Goal: Task Accomplishment & Management: Complete application form

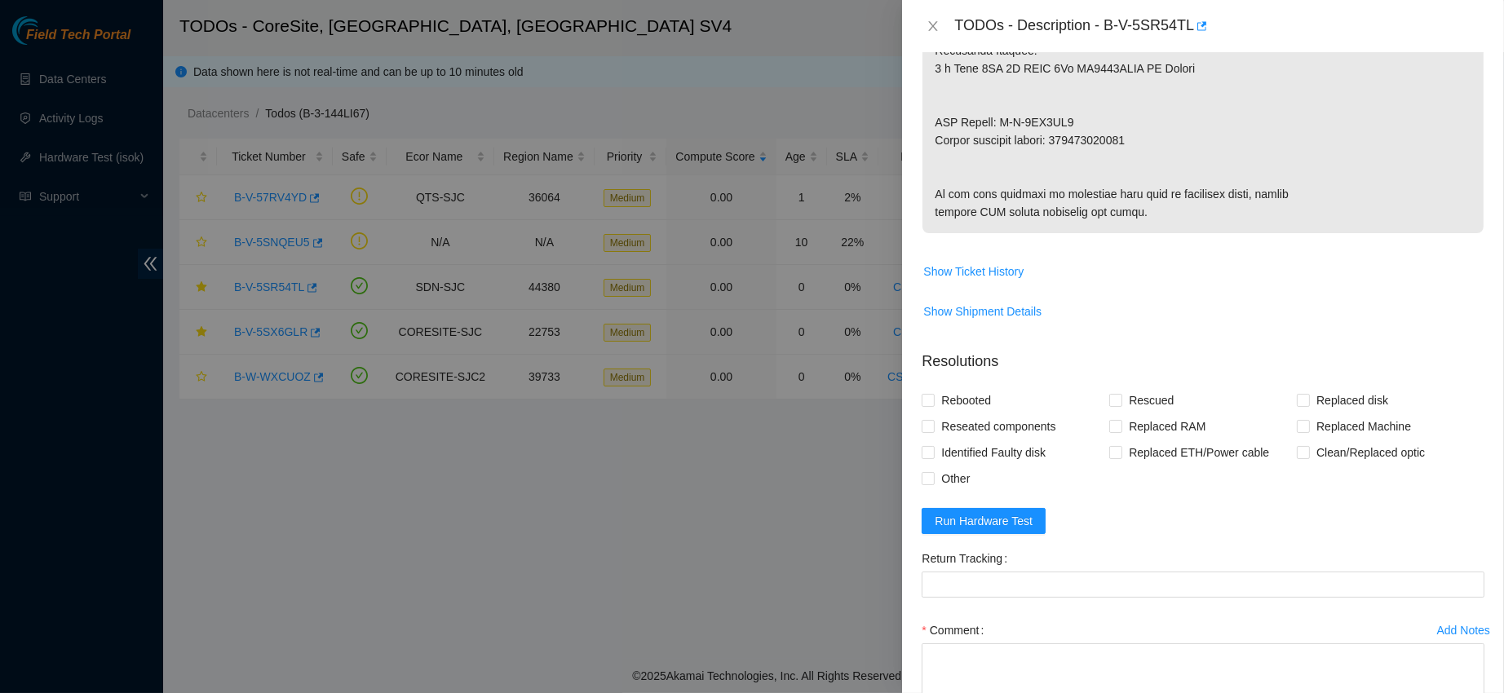
scroll to position [1037, 0]
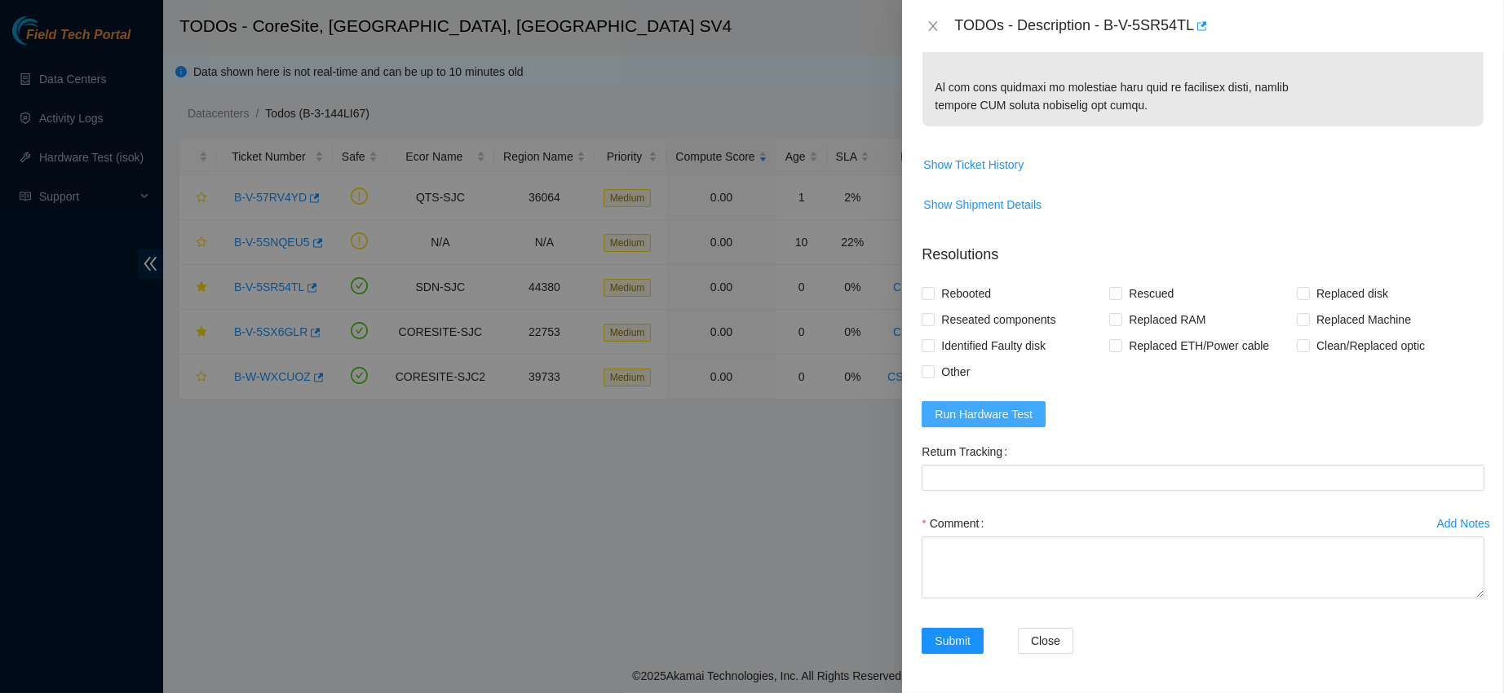
click at [1017, 422] on span "Run Hardware Test" at bounding box center [984, 414] width 98 height 18
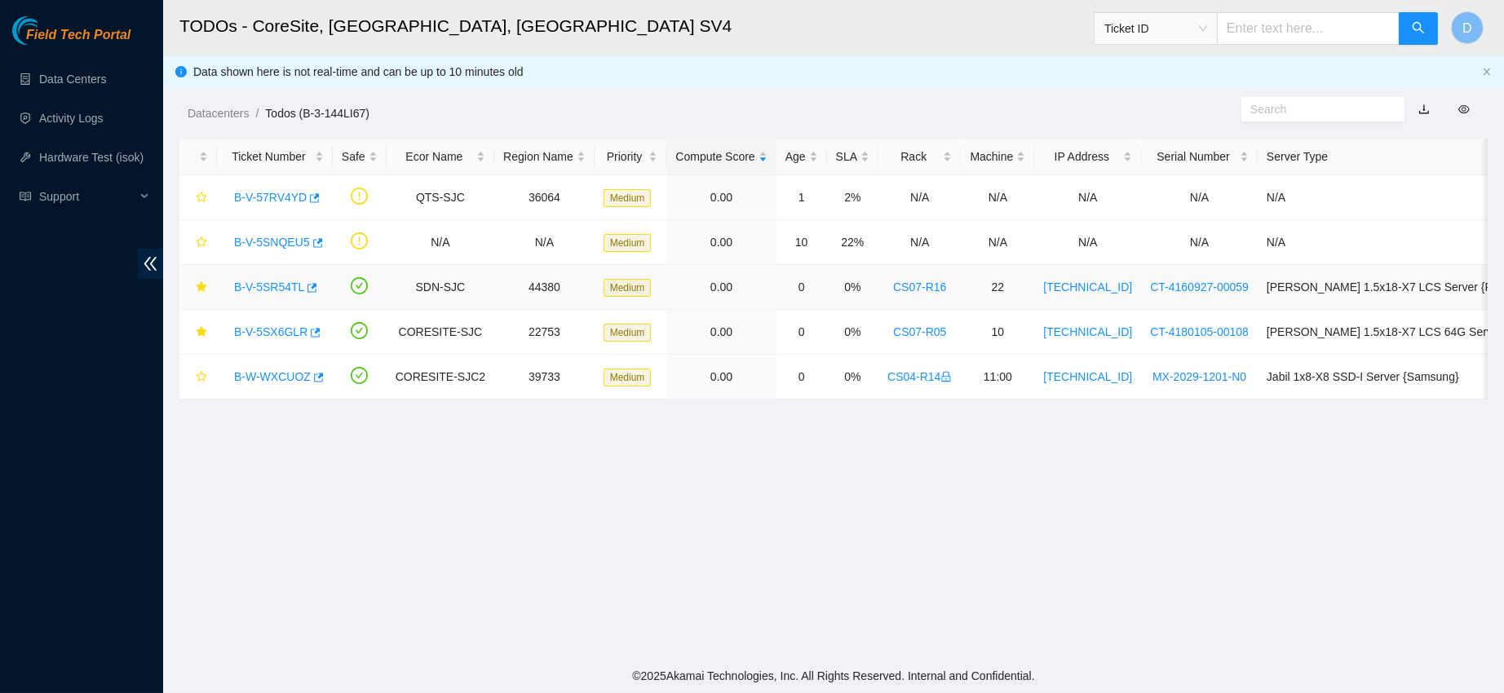
click at [271, 294] on link "B-V-5SR54TL" at bounding box center [269, 287] width 70 height 13
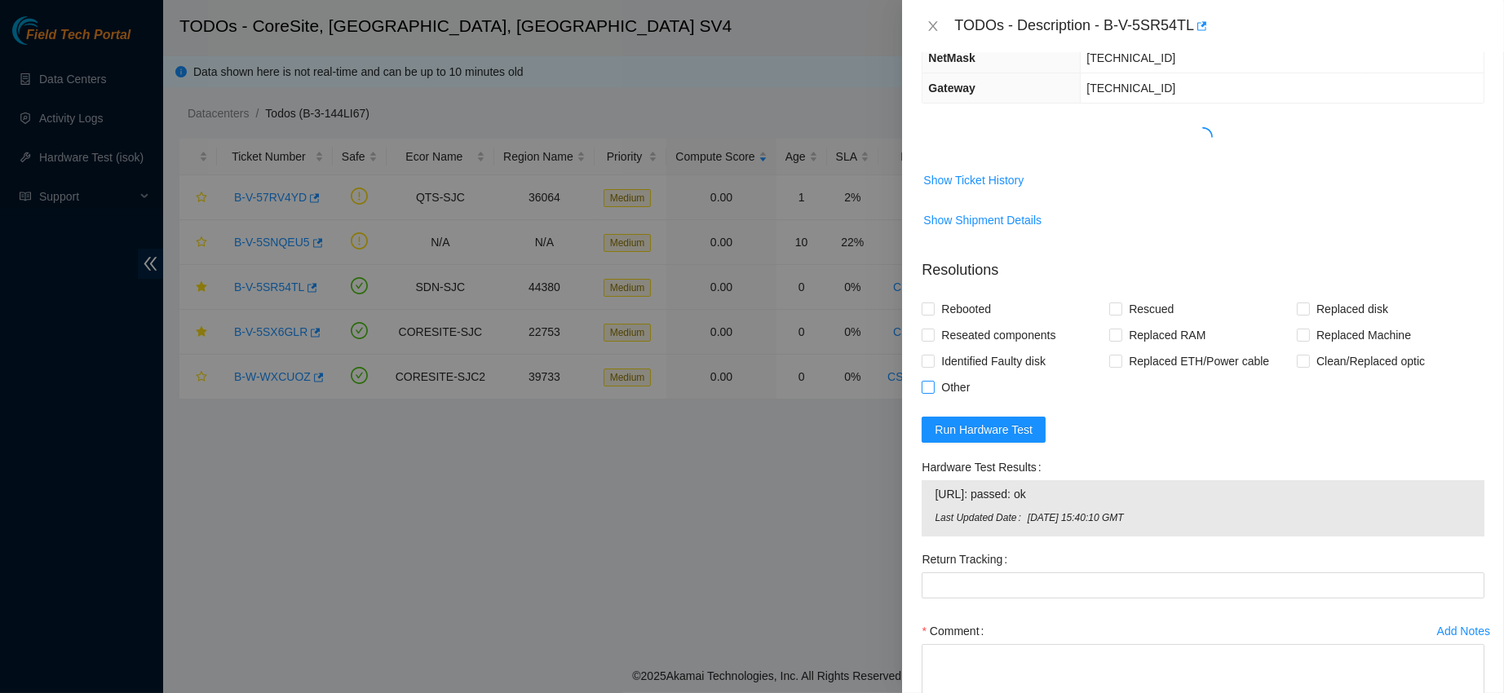
scroll to position [183, 0]
click at [961, 320] on span "Rebooted" at bounding box center [966, 307] width 63 height 26
click at [933, 312] on input "Rebooted" at bounding box center [927, 305] width 11 height 11
checkbox input "true"
click at [1314, 315] on span "Replaced disk" at bounding box center [1352, 307] width 85 height 26
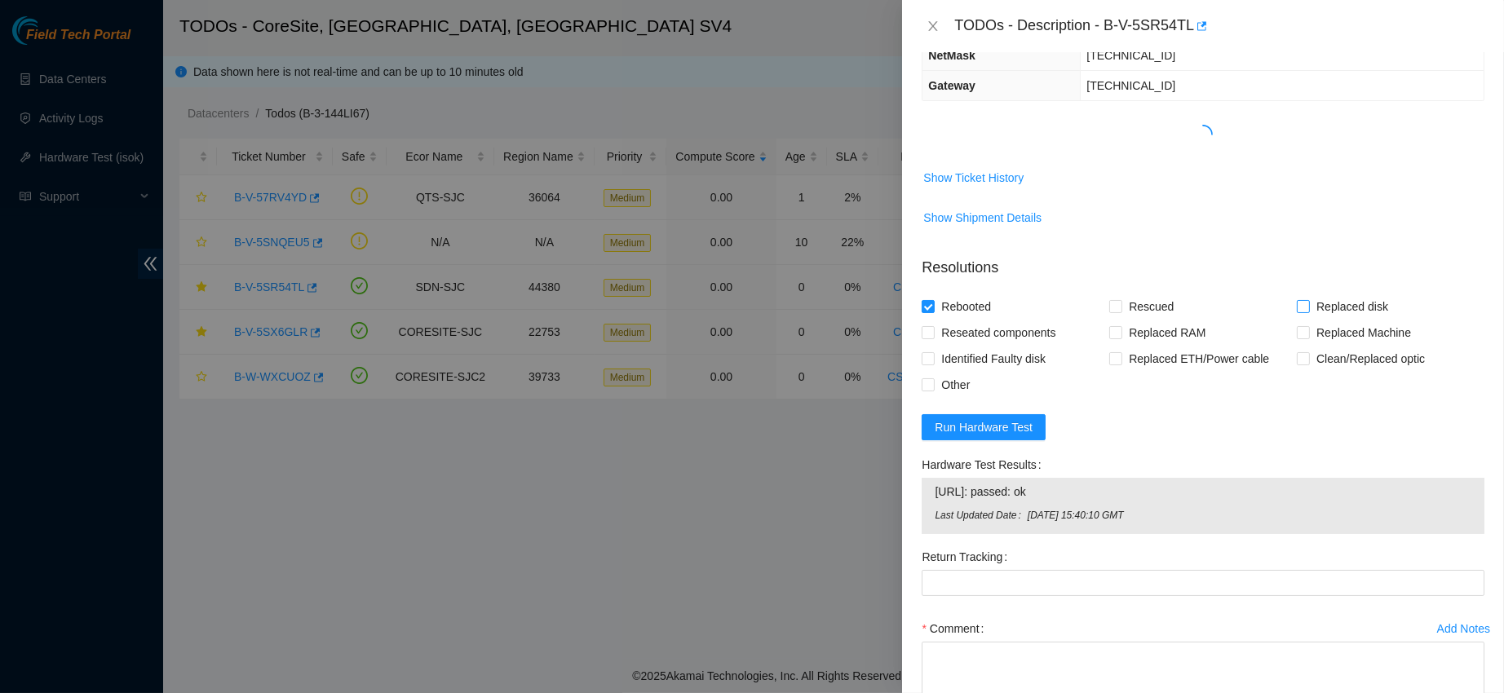
click at [1308, 312] on input "Replaced disk" at bounding box center [1302, 305] width 11 height 11
checkbox input "true"
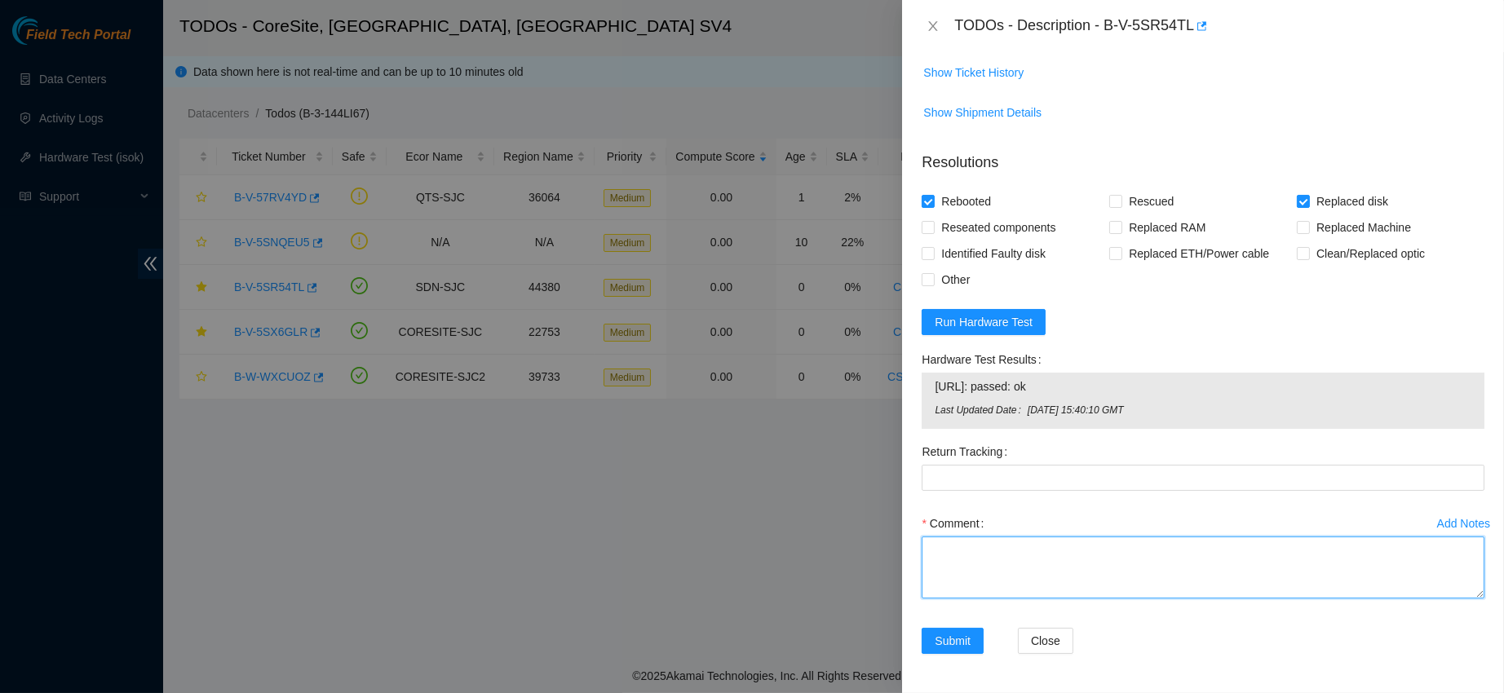
click at [1003, 564] on textarea "Comment" at bounding box center [1203, 568] width 563 height 62
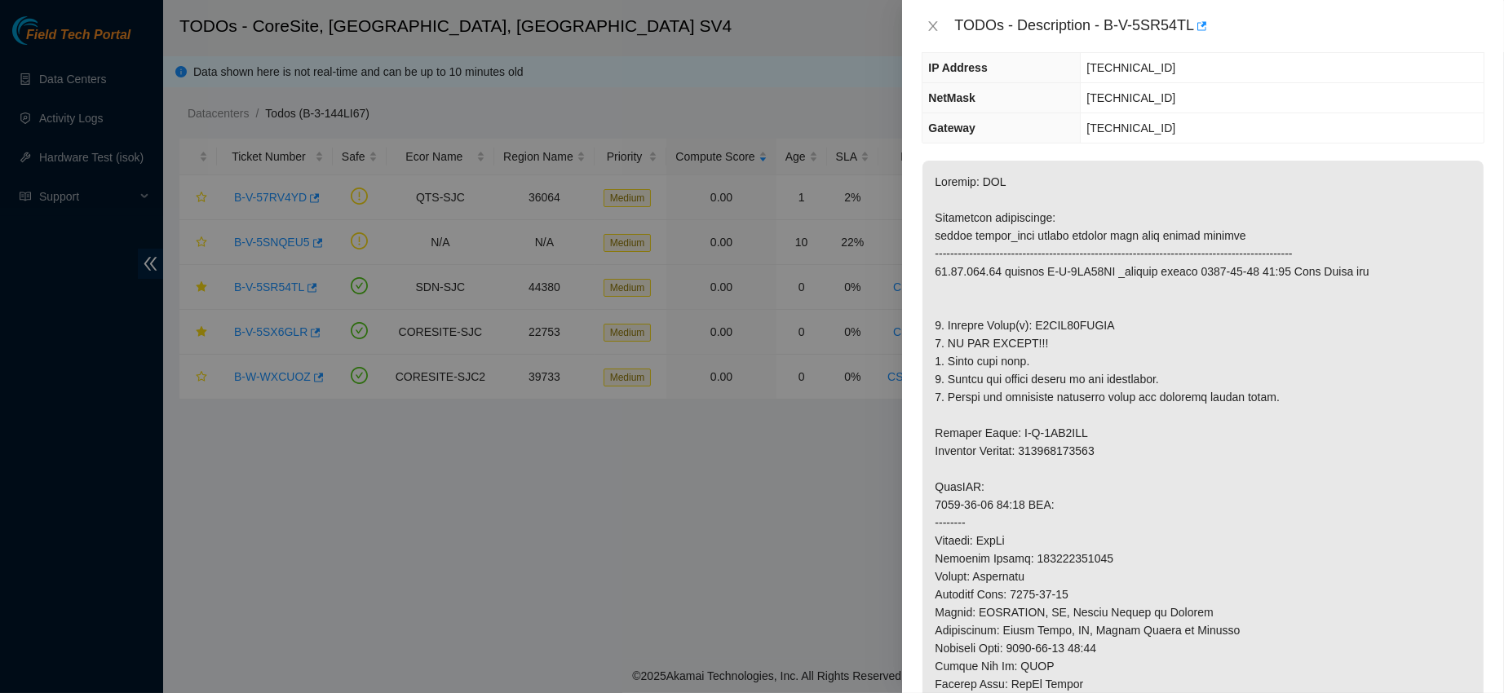
scroll to position [110, 0]
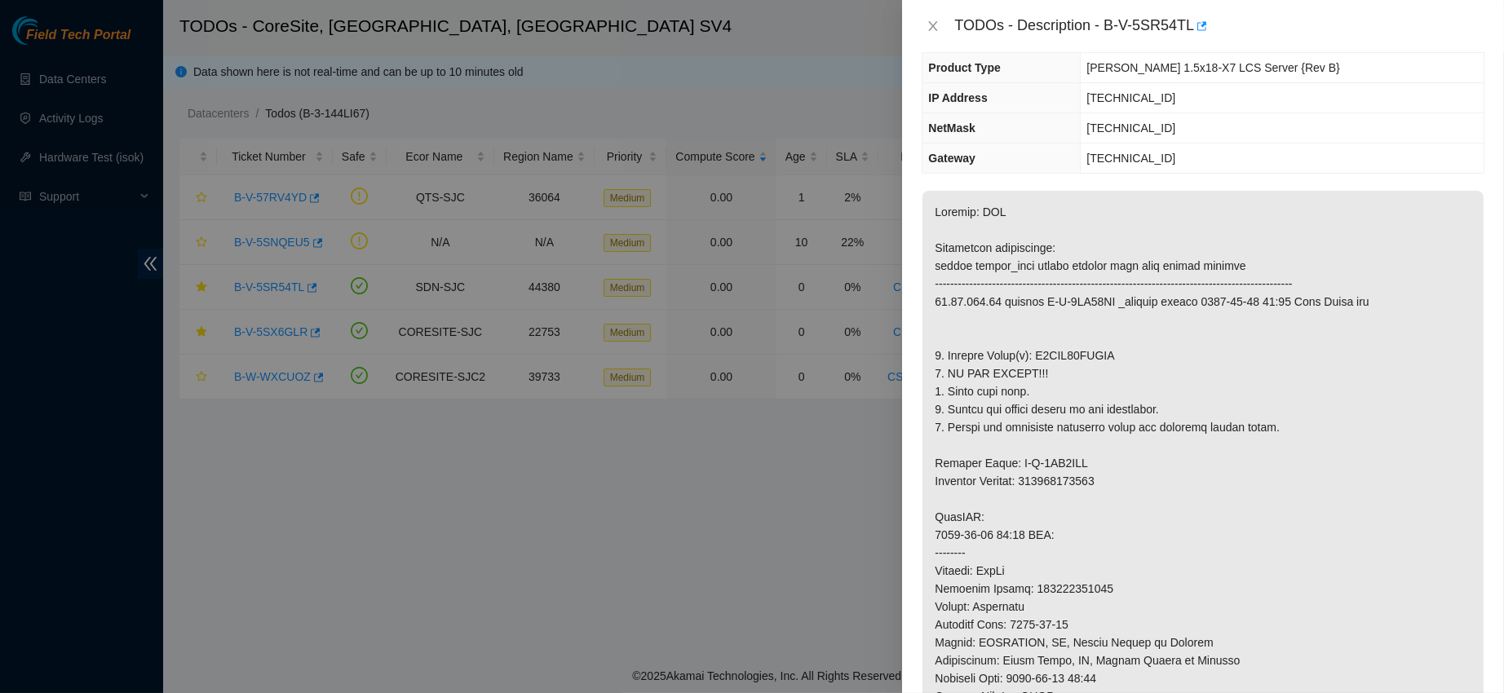
click at [1063, 357] on p at bounding box center [1203, 580] width 561 height 778
copy p "Z5BHK11CFJKA"
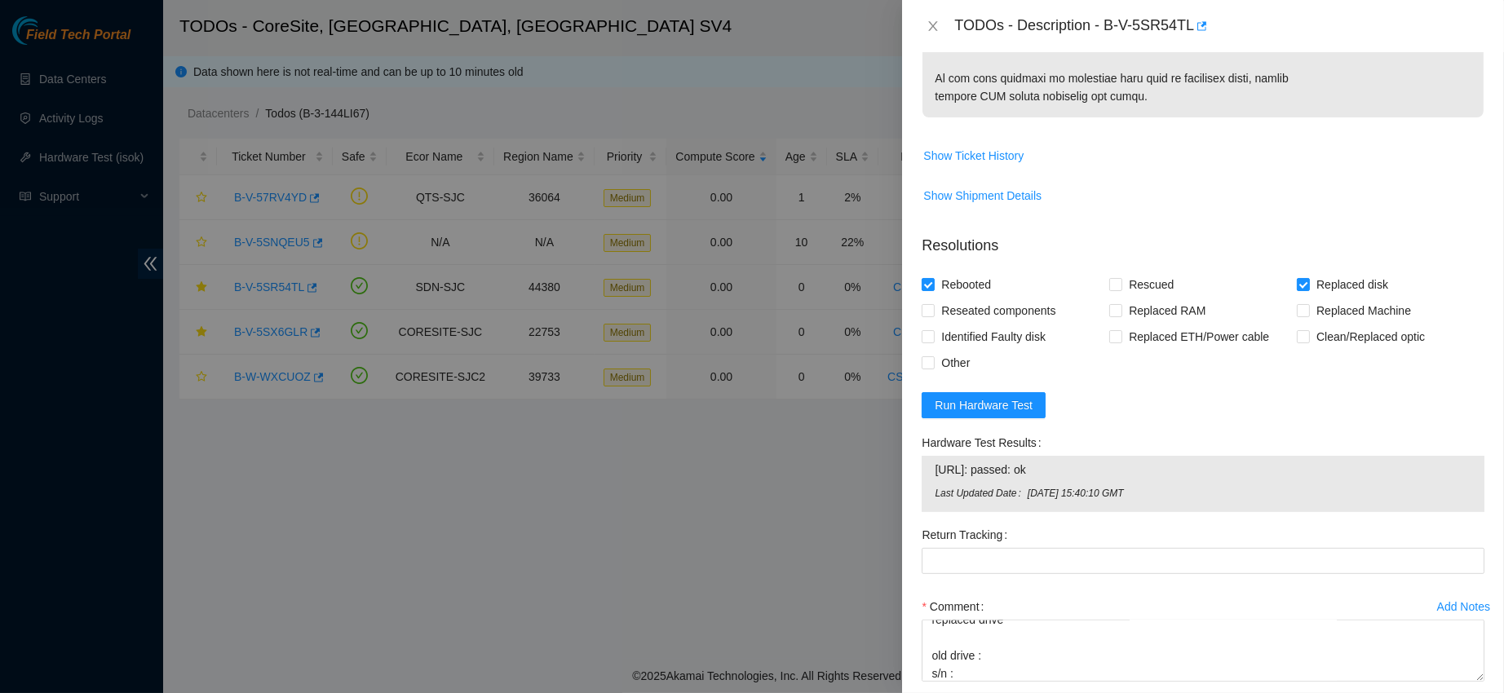
scroll to position [1128, 0]
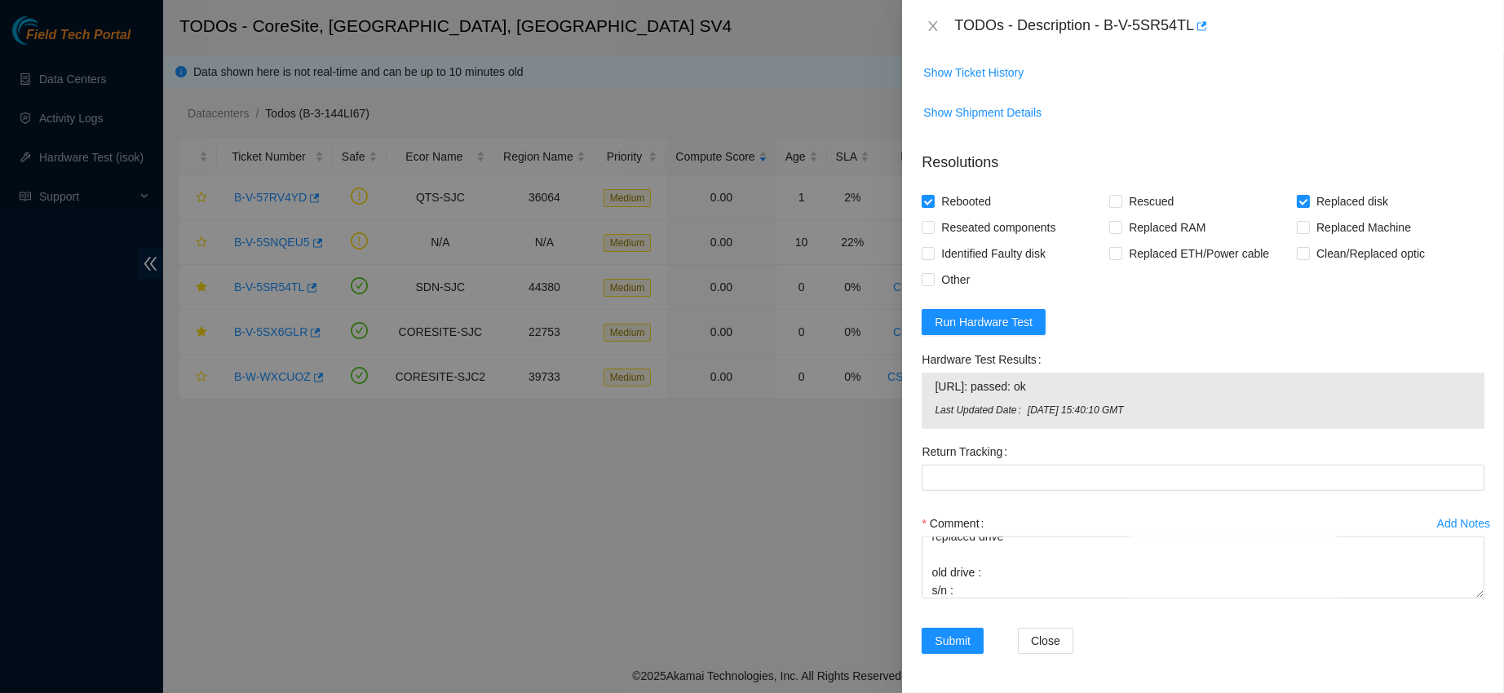
click at [980, 600] on div "Comment contacted nocc to confirm that ticket was safe verified s/n on machine …" at bounding box center [1203, 560] width 563 height 98
click at [978, 586] on textarea "contacted nocc to confirm that ticket was safe verified s/n on machine connecte…" at bounding box center [1203, 568] width 563 height 62
paste textarea "Z5BHK11CFJKA"
click at [978, 392] on span "23.44.230.89: passed: ok" at bounding box center [1203, 387] width 537 height 18
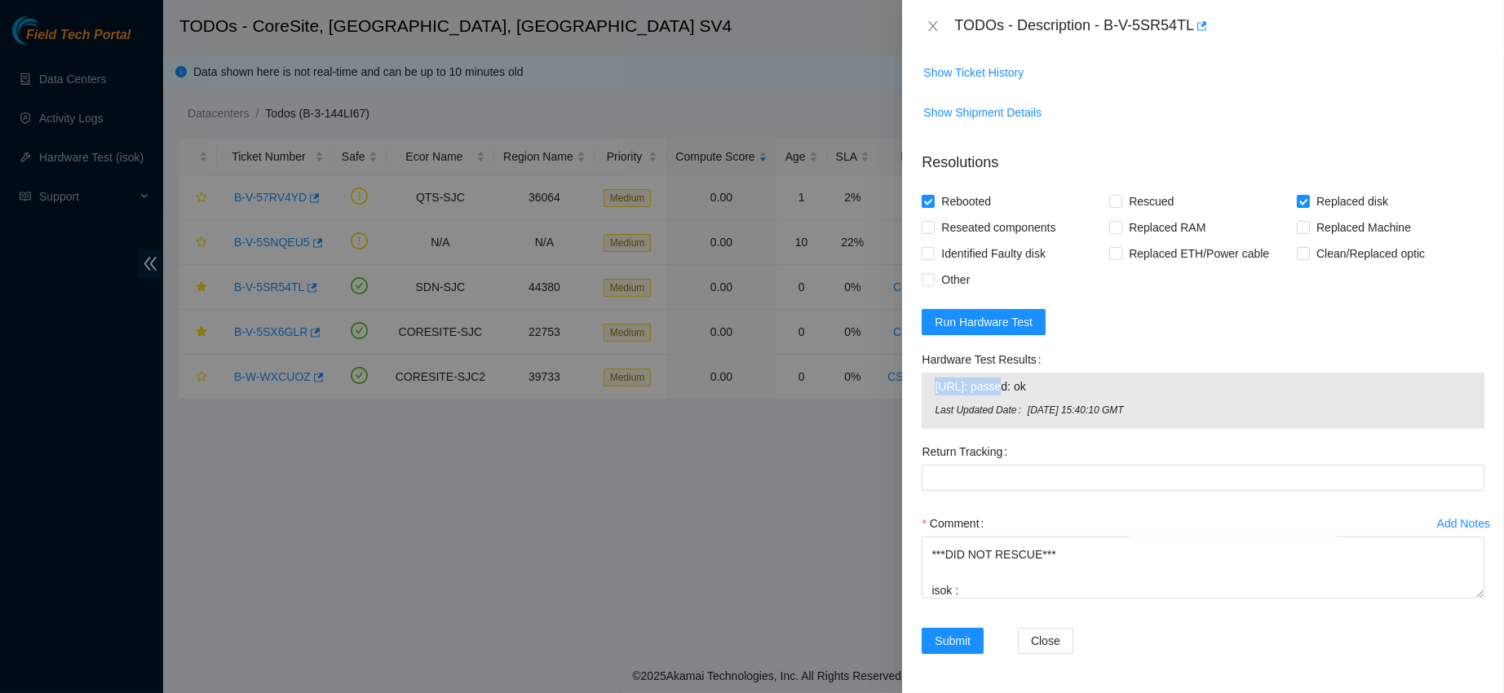
click at [978, 392] on span "23.44.230.89: passed: ok" at bounding box center [1203, 387] width 537 height 18
copy span "23.44.230.89: passed: ok"
click at [991, 586] on textarea "contacted nocc to confirm that ticket was safe verified s/n on machine connecte…" at bounding box center [1203, 568] width 563 height 62
paste textarea "23.44.230.89: passed: ok"
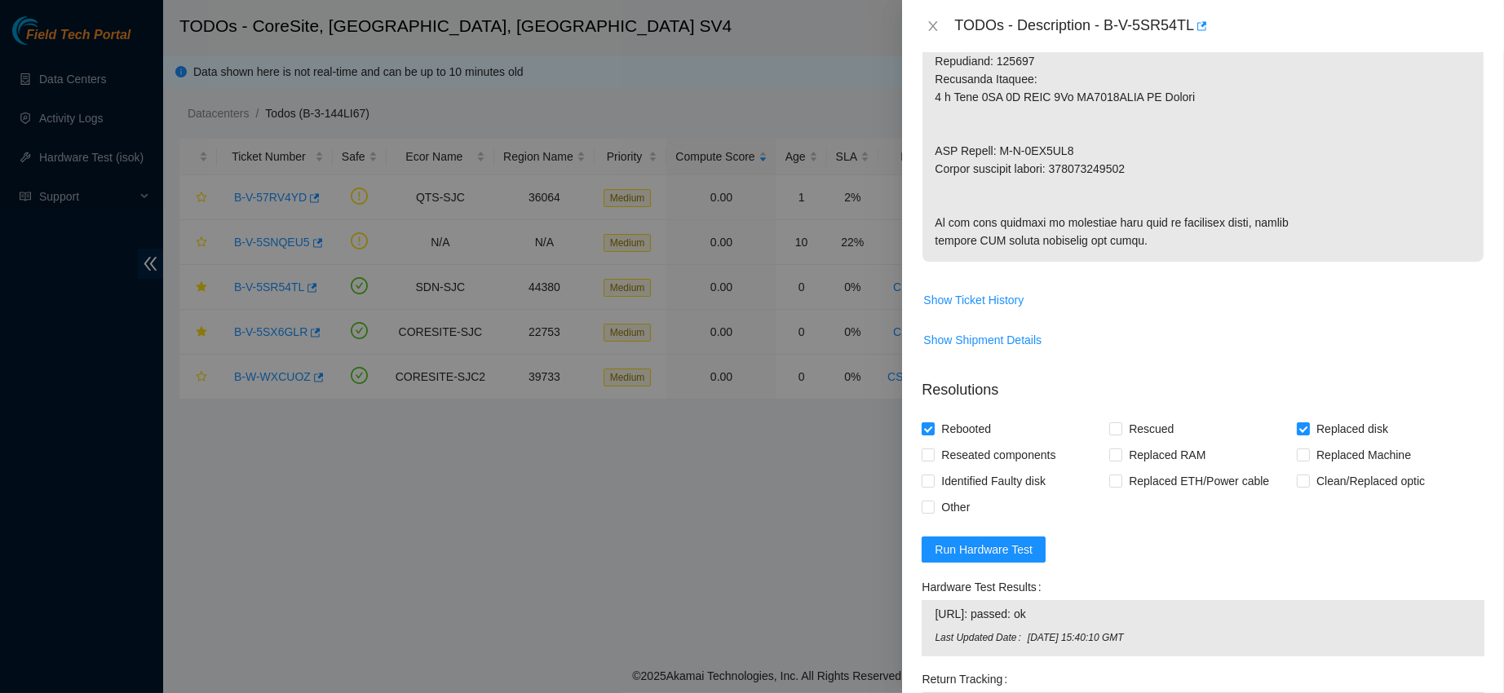
scroll to position [795, 0]
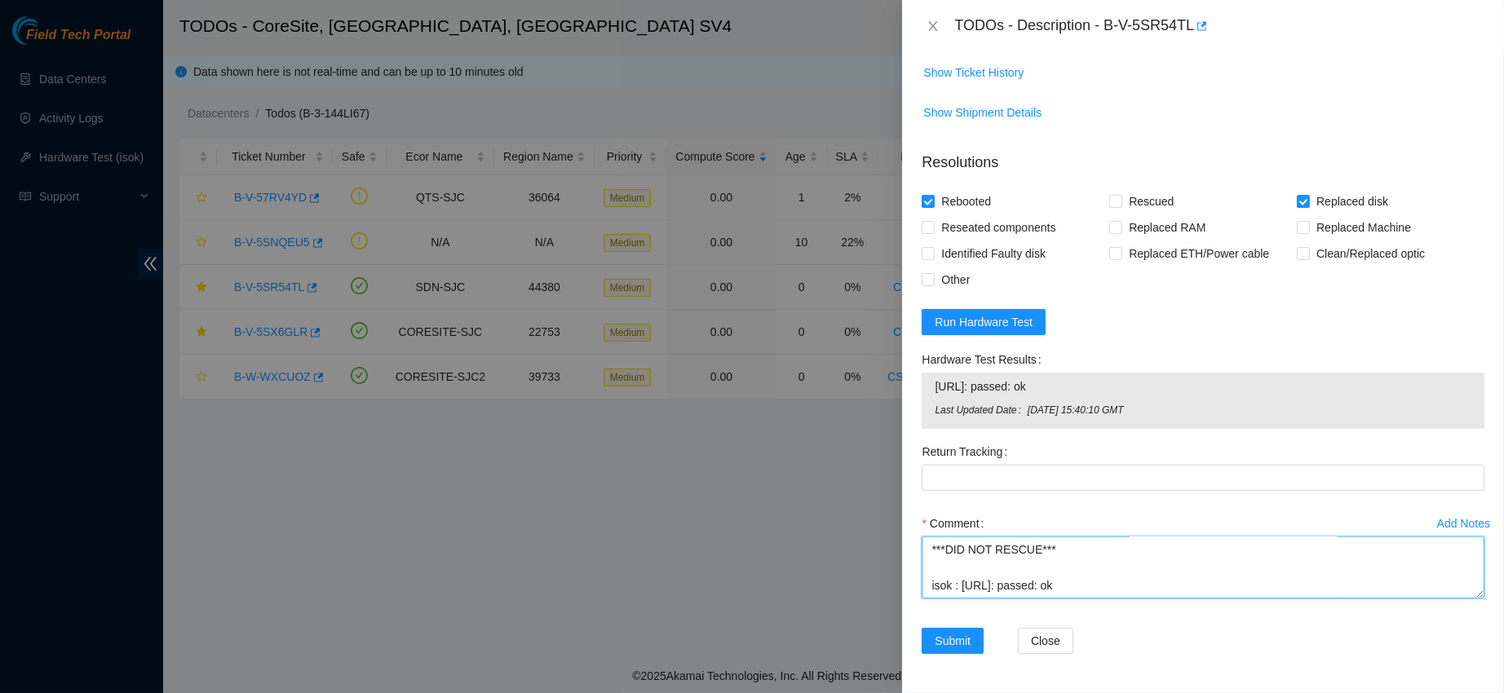
click at [971, 595] on textarea "contacted nocc to confirm that ticket was safe verified s/n on machine connecte…" at bounding box center [1203, 568] width 563 height 62
paste textarea "RMA Return: B-V-5SS4LX0 R"
click at [971, 595] on textarea "contacted nocc to confirm that ticket was safe verified s/n on machine connecte…" at bounding box center [1203, 568] width 563 height 62
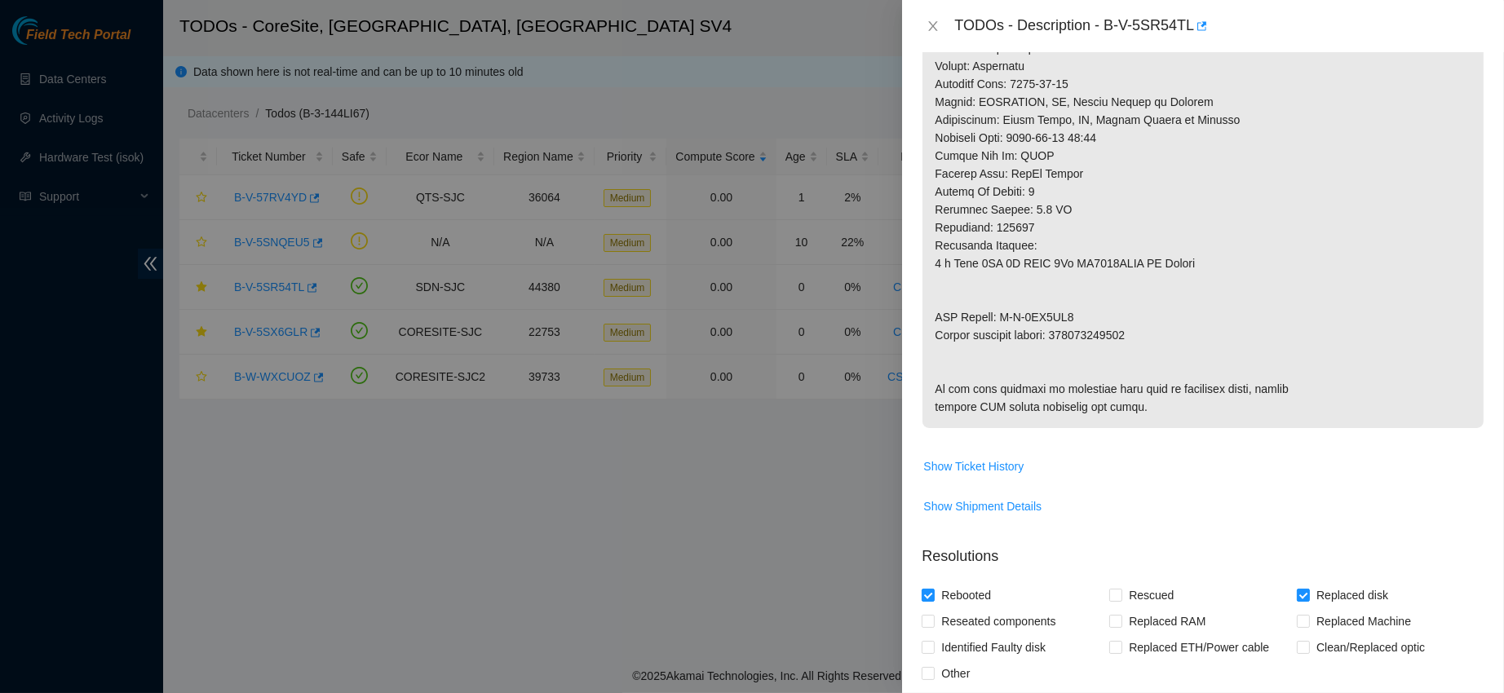
scroll to position [619, 0]
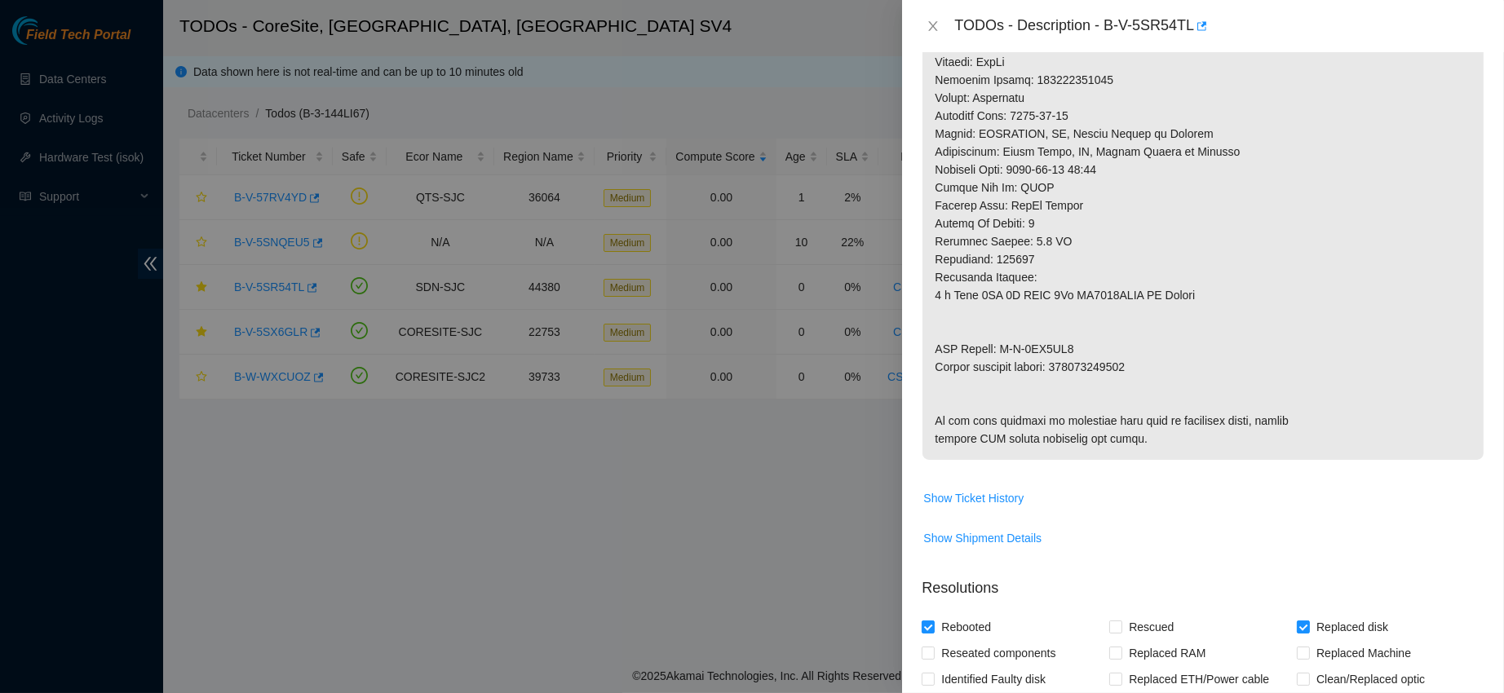
type textarea "contacted nocc to confirm that ticket was safe verified s/n on machine connecte…"
click at [1078, 363] on p at bounding box center [1203, 71] width 561 height 778
copy p "463470040740"
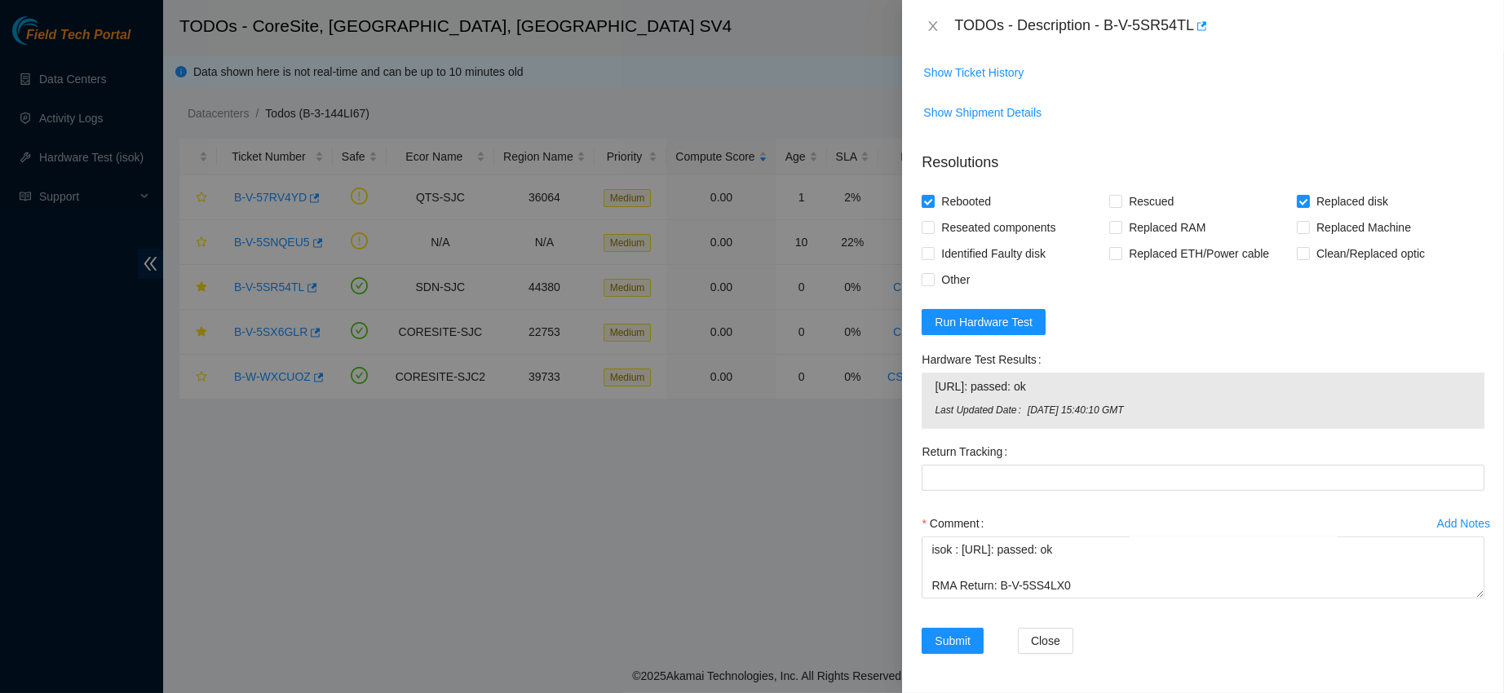
click at [978, 493] on div "Return Tracking" at bounding box center [1203, 475] width 576 height 72
click at [978, 490] on div at bounding box center [1203, 478] width 563 height 26
click at [978, 490] on Tracking "Return Tracking" at bounding box center [1203, 478] width 563 height 26
paste Tracking "463470040740"
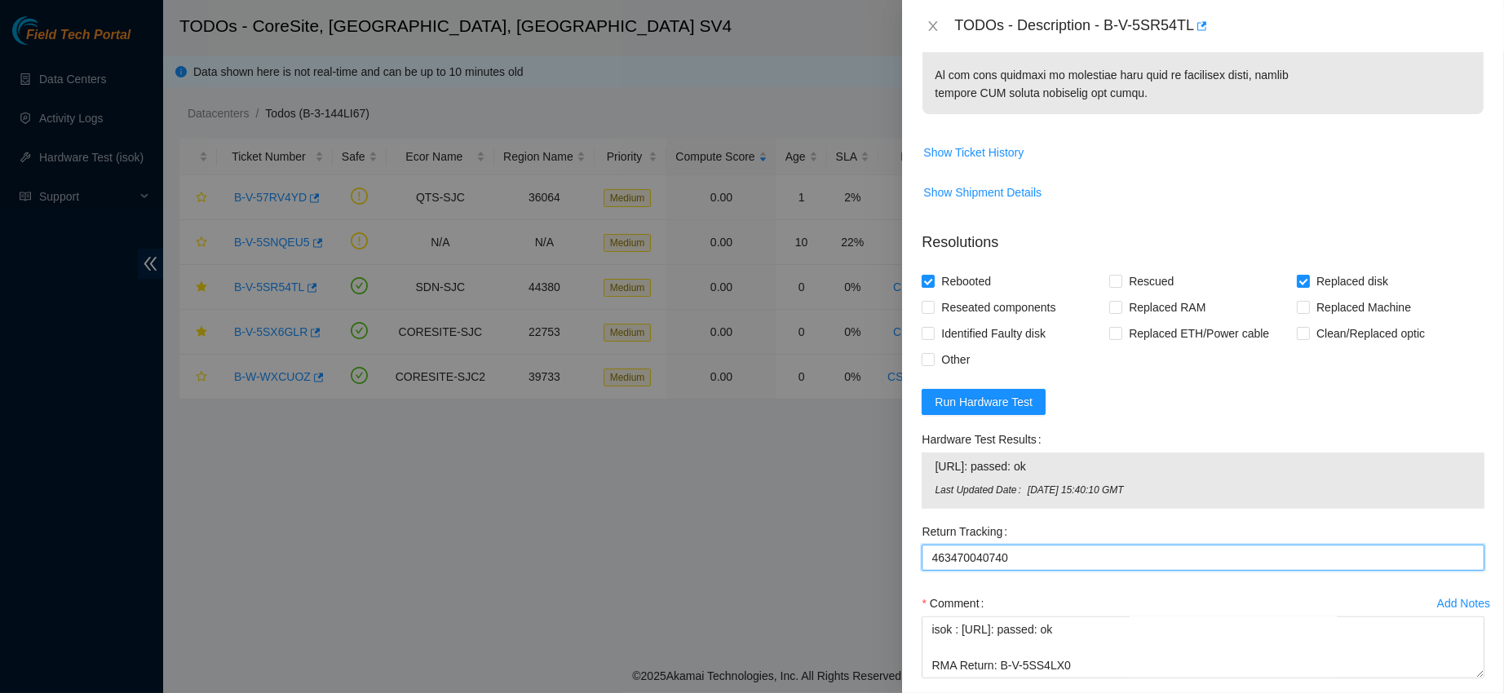
scroll to position [1094, 0]
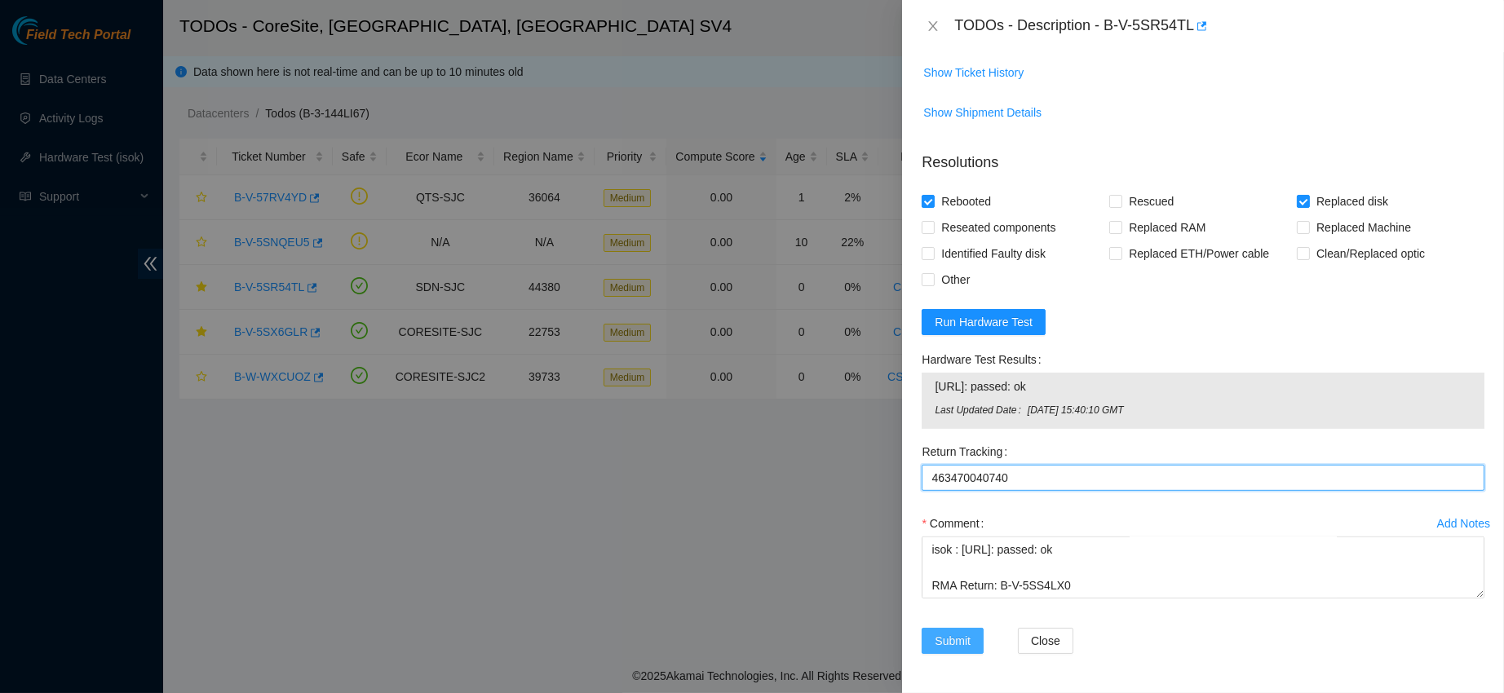
type Tracking "463470040740"
click at [956, 654] on button "Submit" at bounding box center [953, 641] width 62 height 26
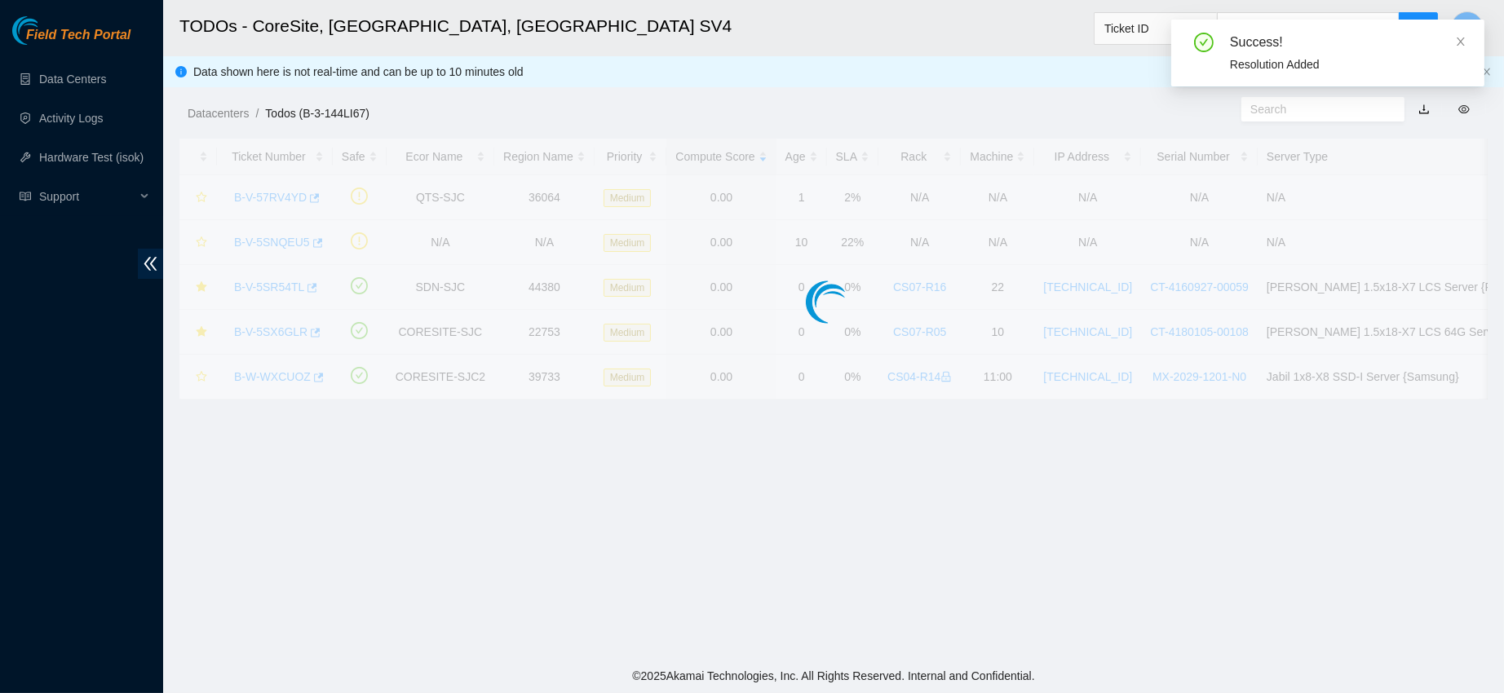
scroll to position [461, 0]
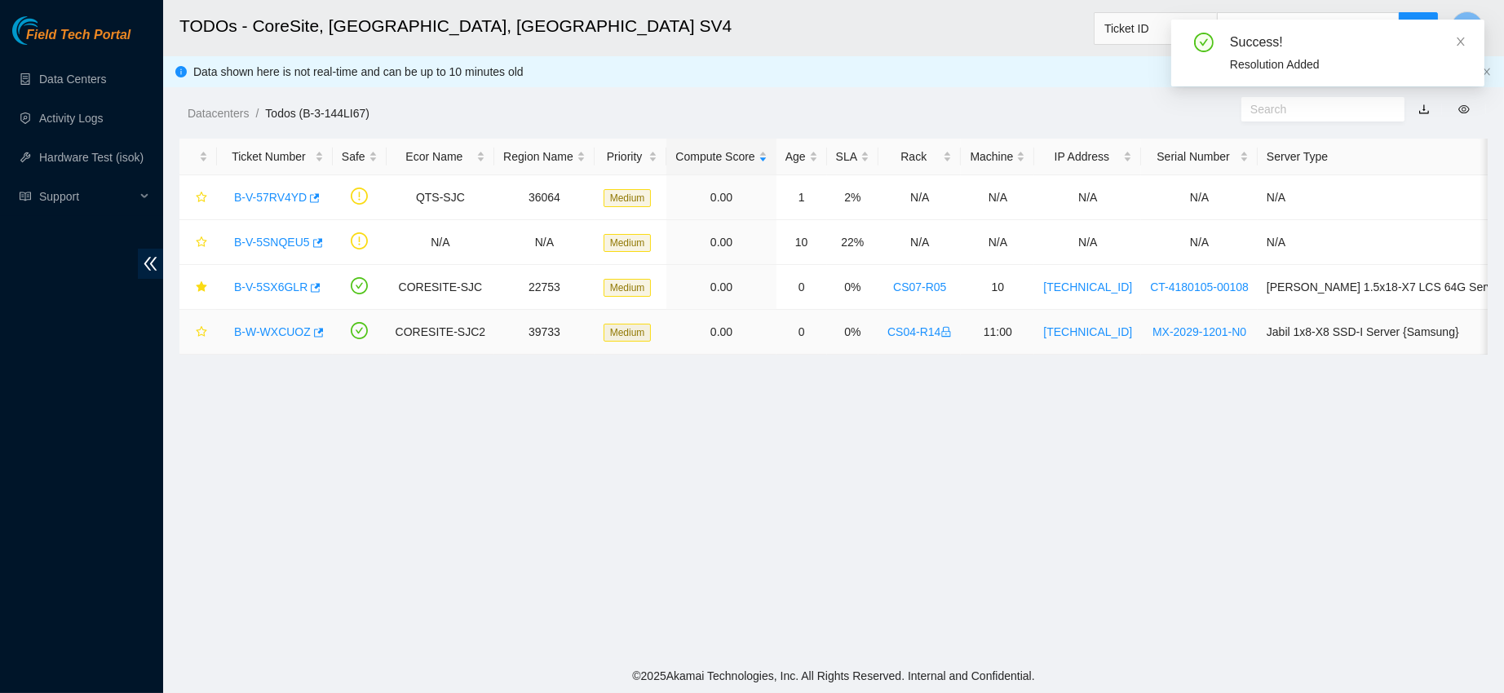
click at [269, 333] on link "B-W-WXCUOZ" at bounding box center [272, 331] width 77 height 13
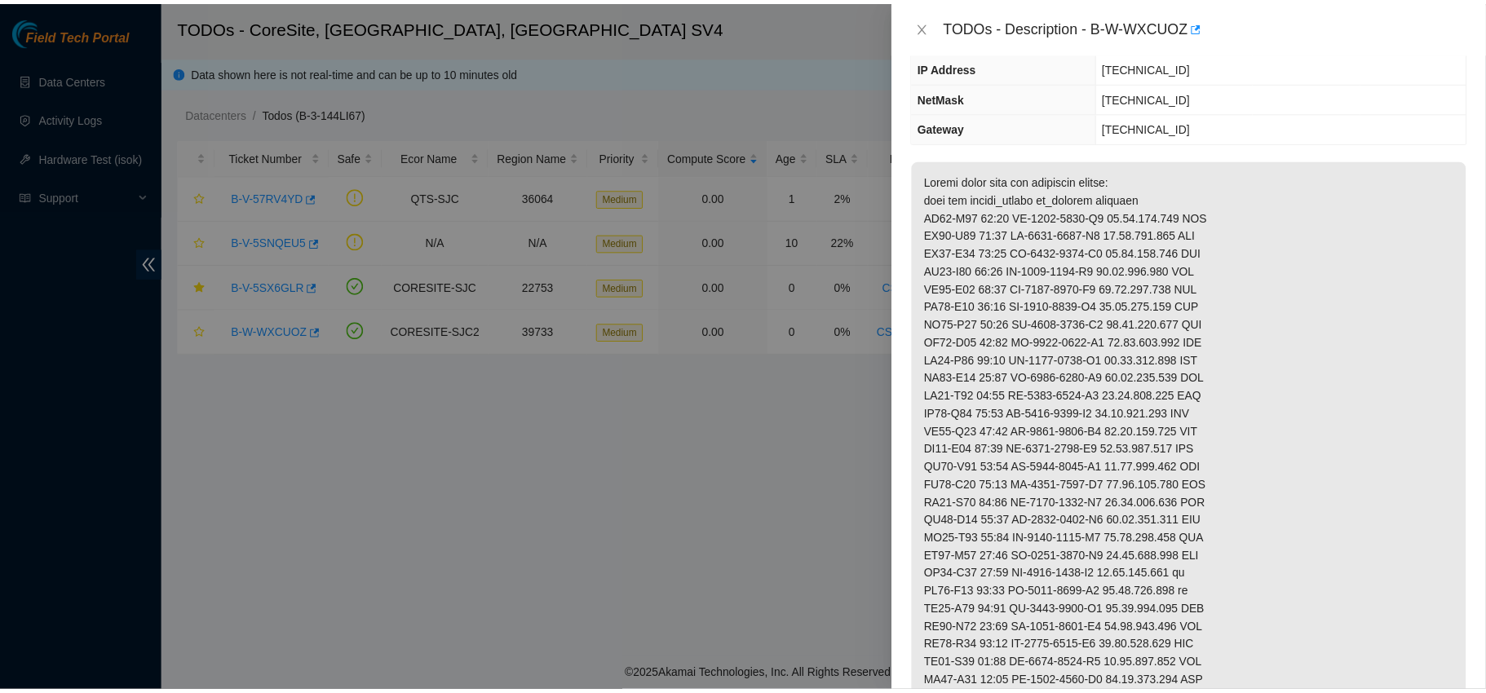
scroll to position [0, 0]
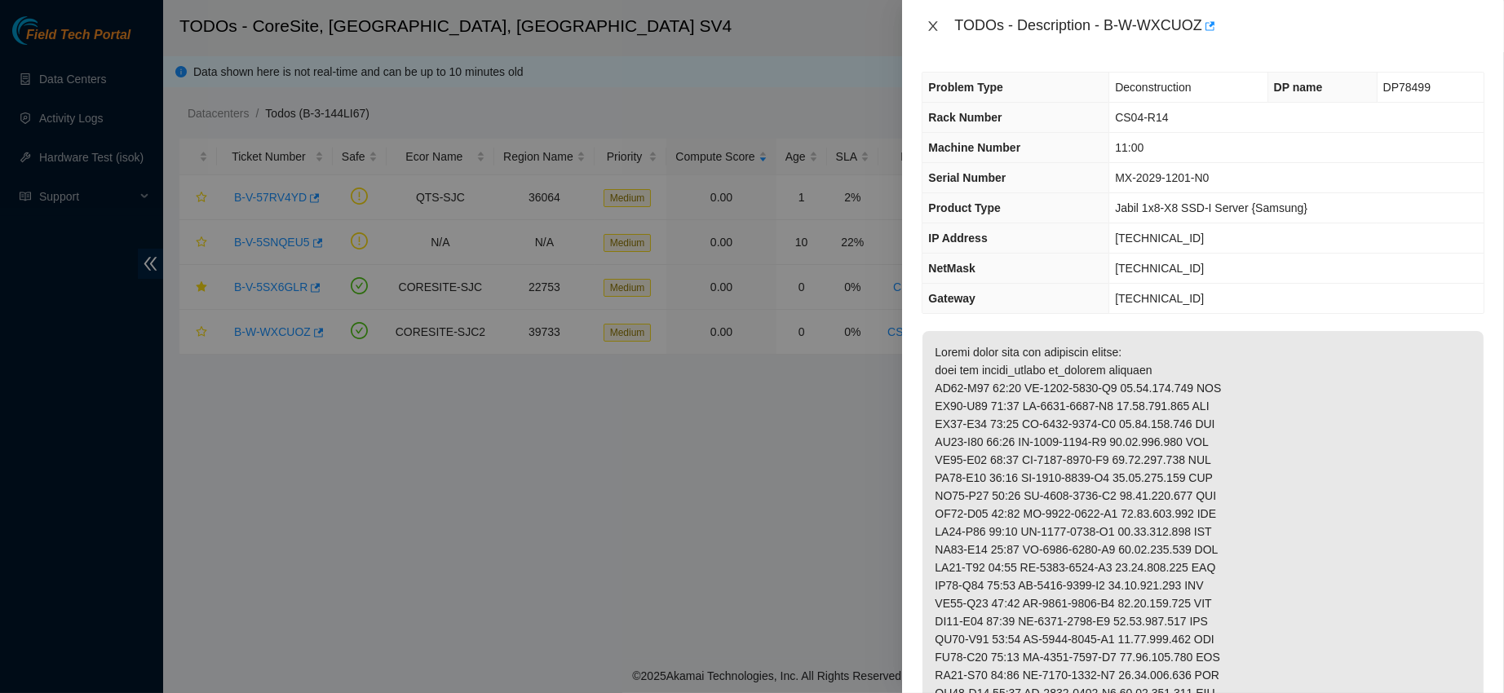
click at [935, 25] on icon "close" at bounding box center [933, 26] width 13 height 13
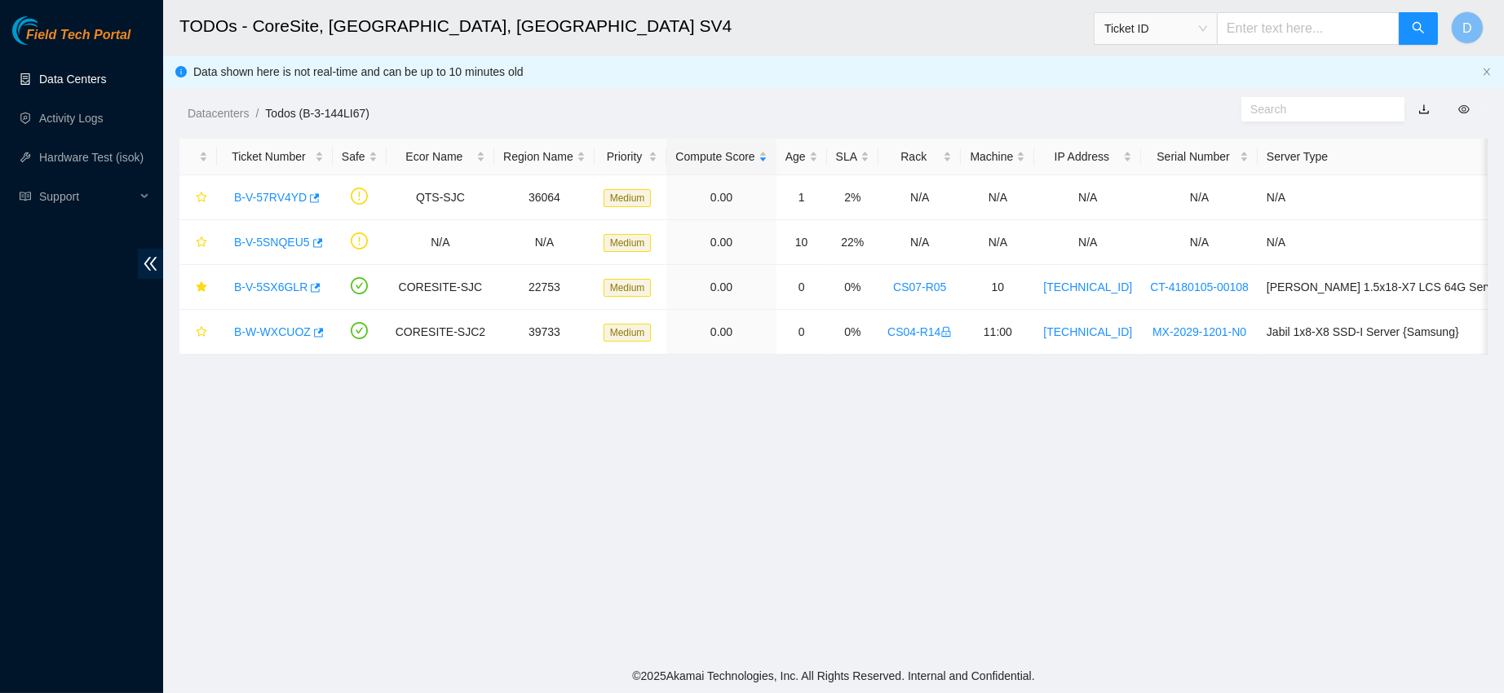
click at [105, 77] on link "Data Centers" at bounding box center [72, 79] width 67 height 13
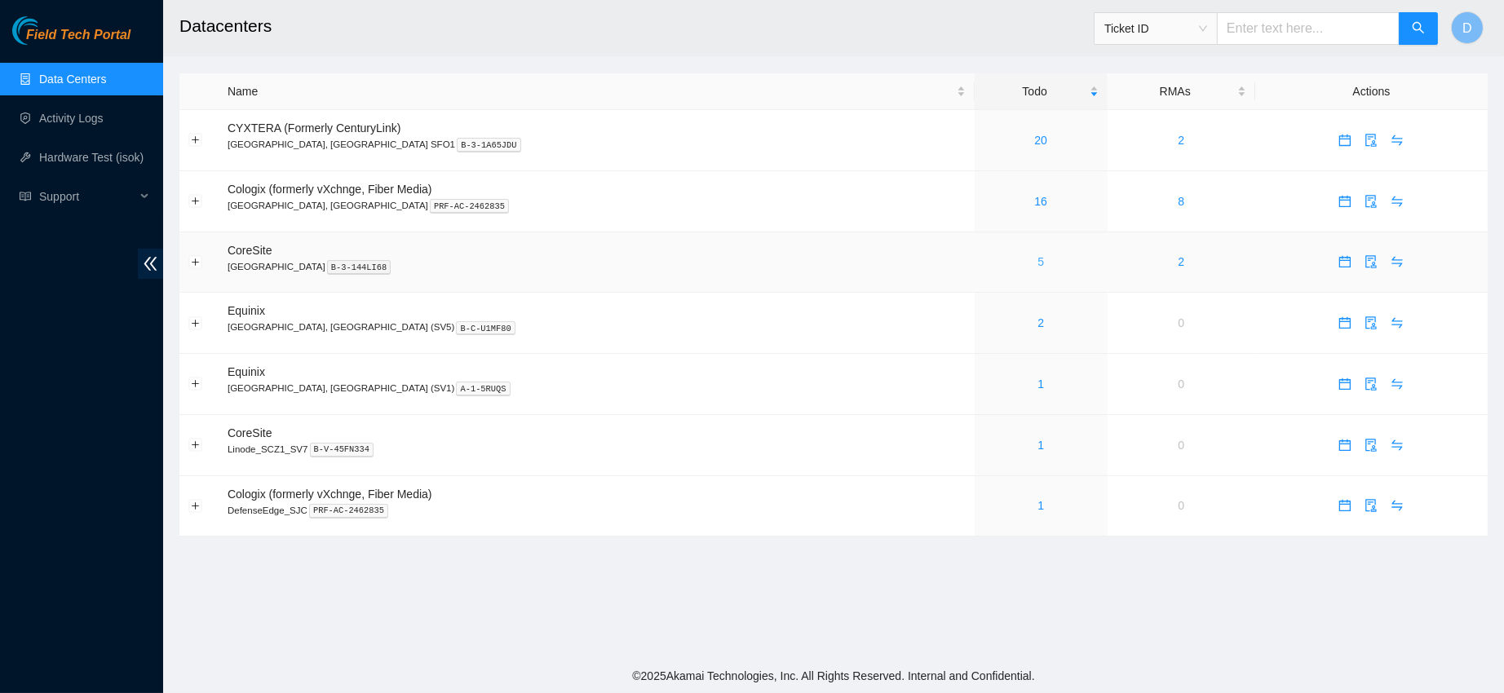
click at [1038, 262] on link "5" at bounding box center [1041, 261] width 7 height 13
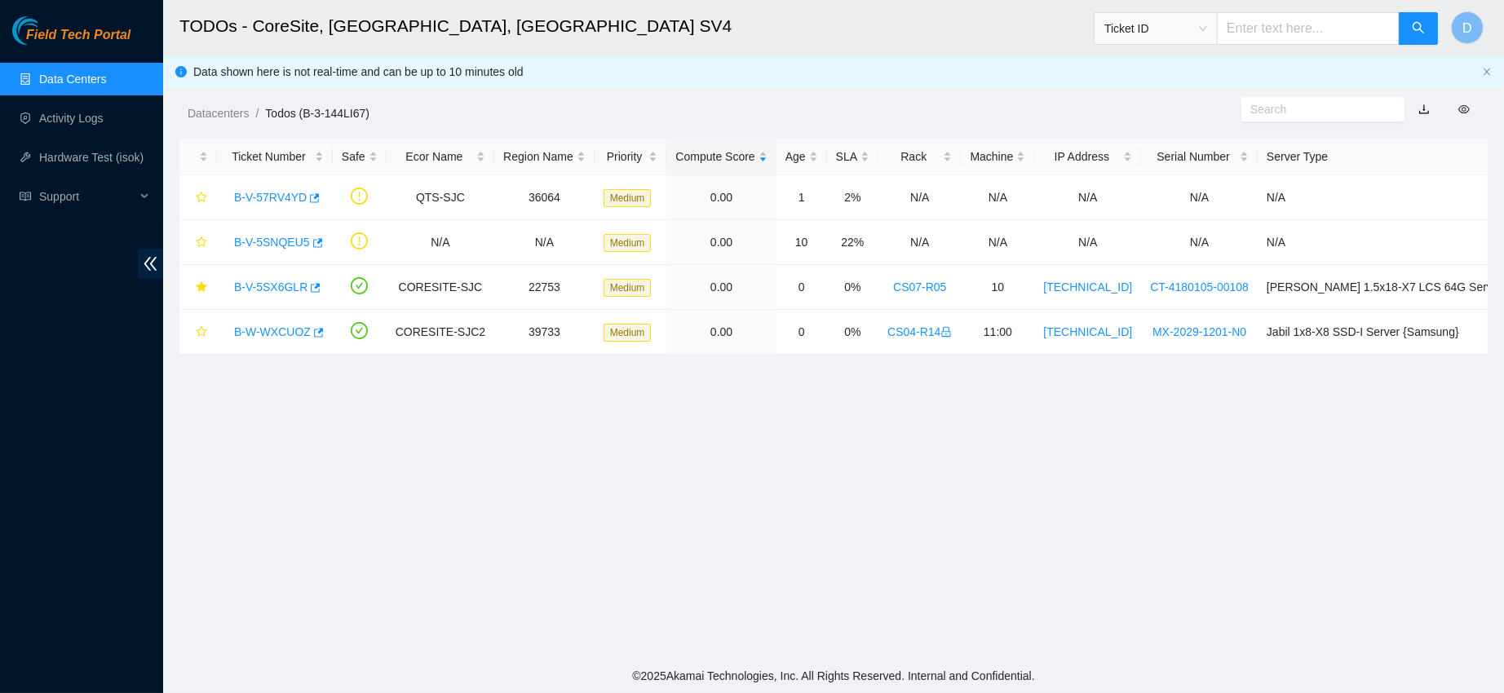
click at [106, 85] on link "Data Centers" at bounding box center [72, 79] width 67 height 13
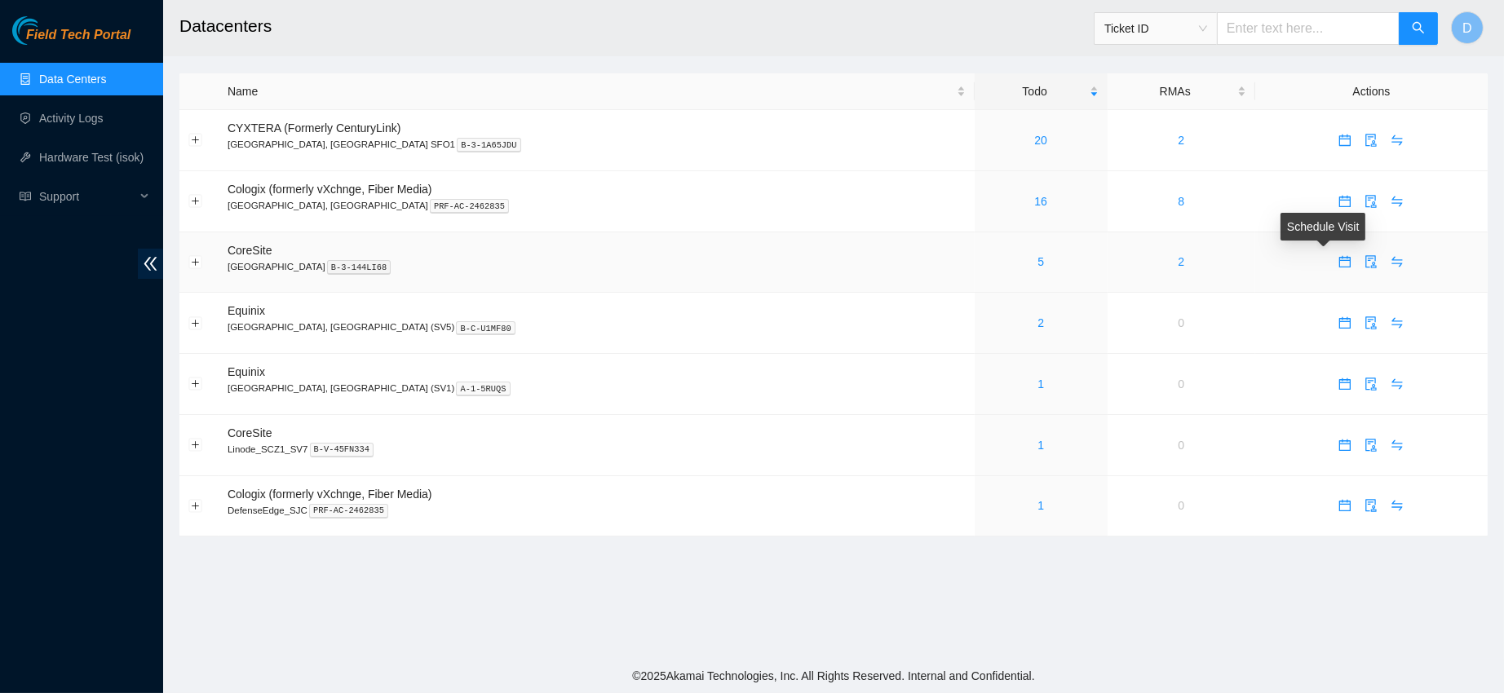
click at [1339, 264] on icon "calendar" at bounding box center [1345, 261] width 13 height 13
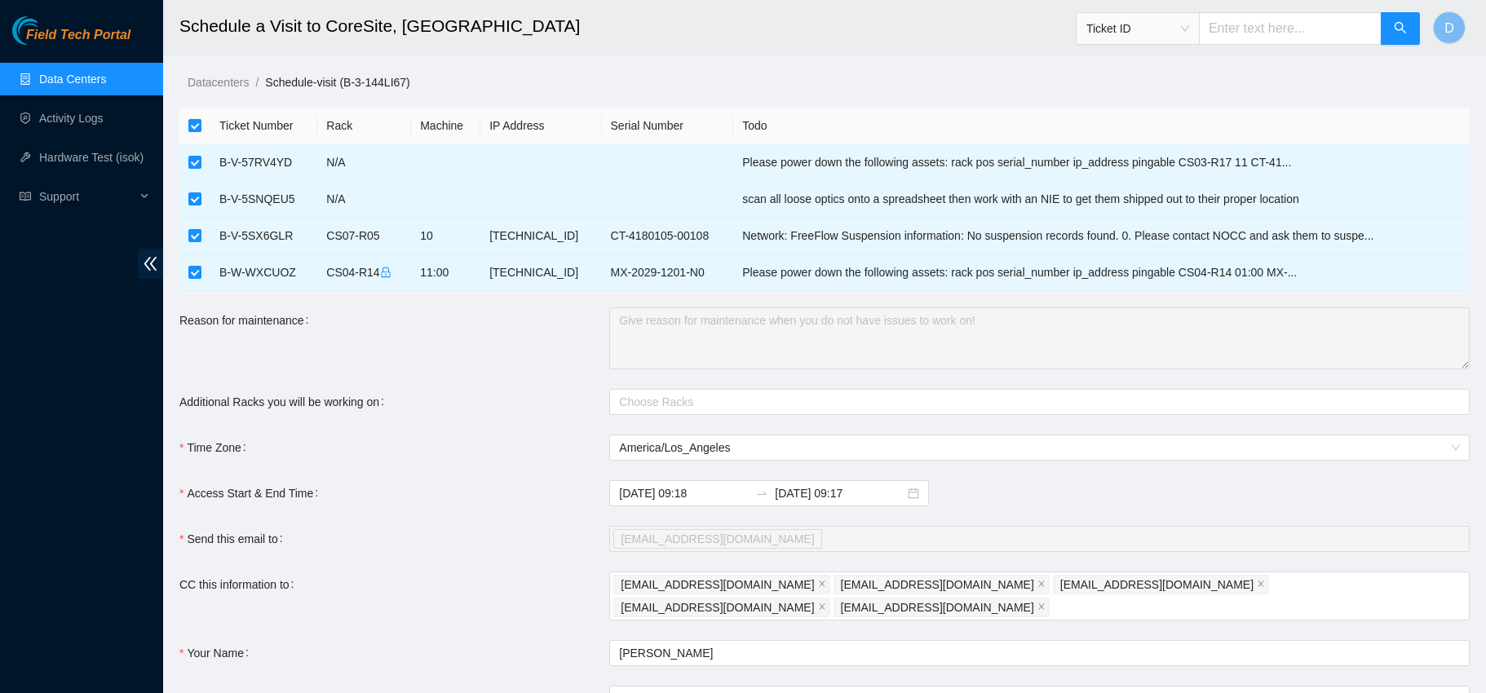
click at [198, 127] on input "checkbox" at bounding box center [194, 125] width 13 height 13
checkbox input "false"
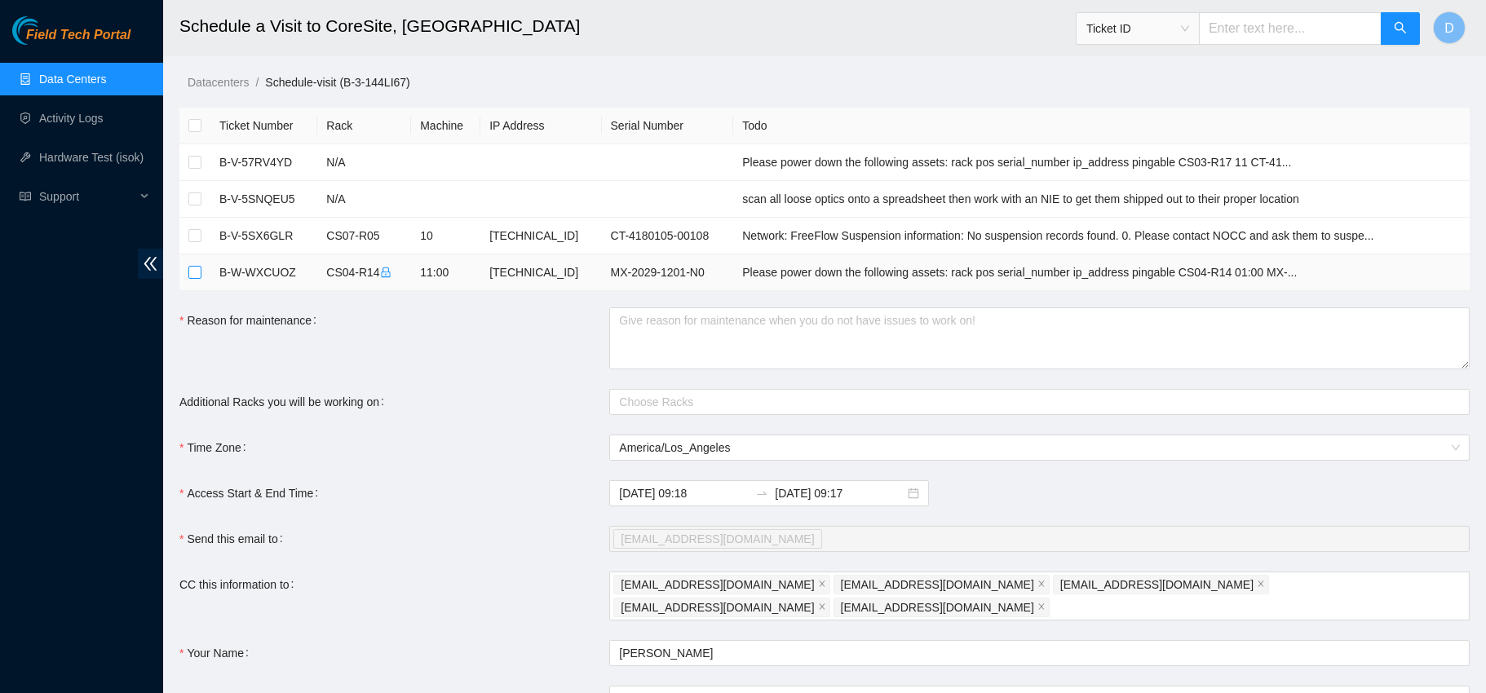
click at [195, 275] on input "checkbox" at bounding box center [194, 272] width 13 height 13
checkbox input "true"
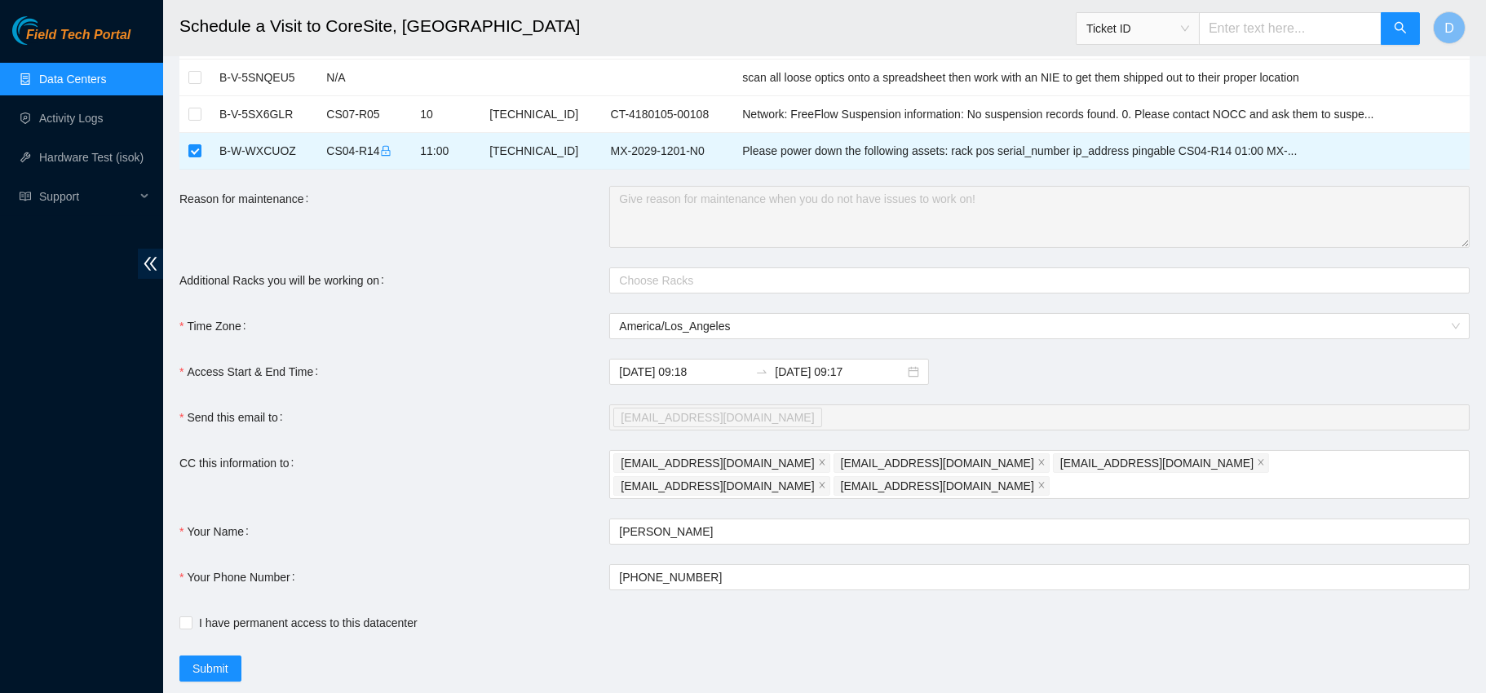
scroll to position [132, 0]
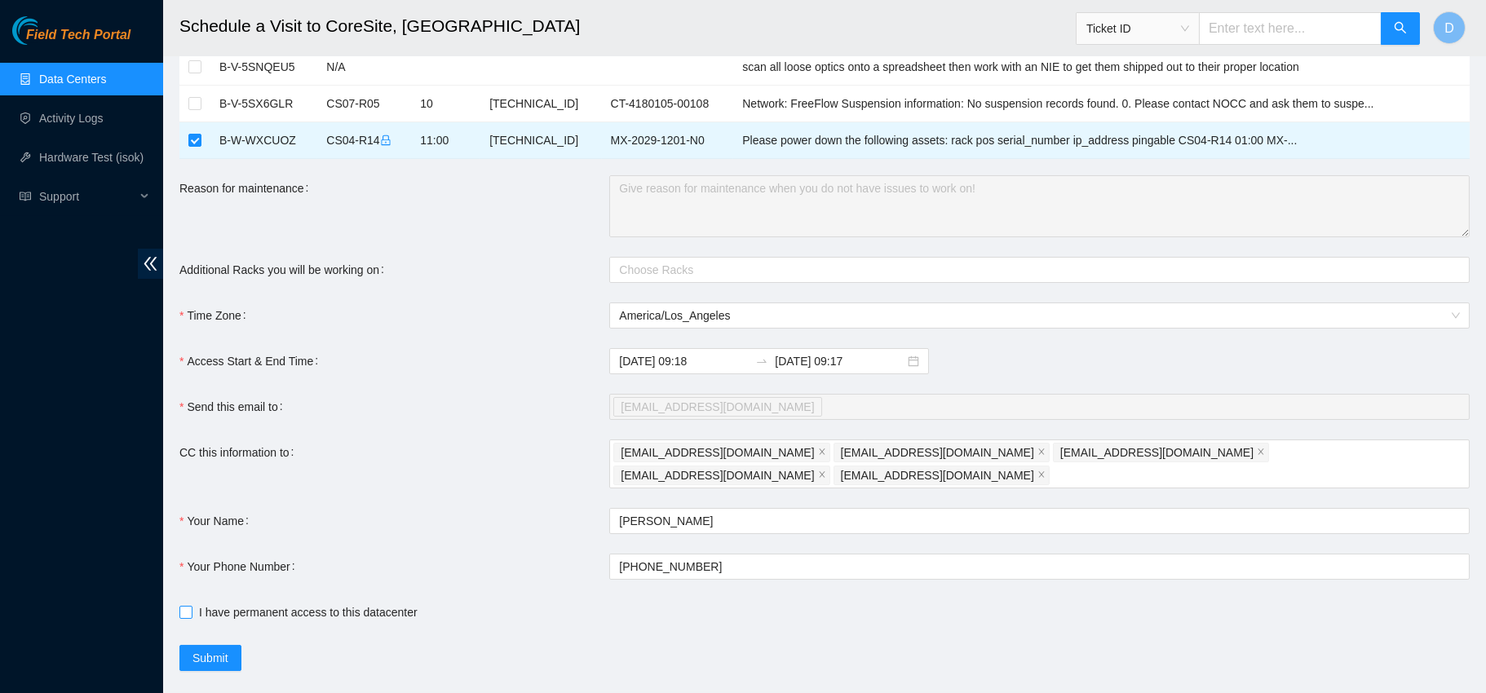
click at [188, 604] on label "I have permanent access to this datacenter" at bounding box center [301, 613] width 245 height 18
click at [188, 606] on input "I have permanent access to this datacenter" at bounding box center [184, 611] width 11 height 11
checkbox input "true"
click at [715, 360] on input "2025-08-15 09:18" at bounding box center [684, 361] width 130 height 18
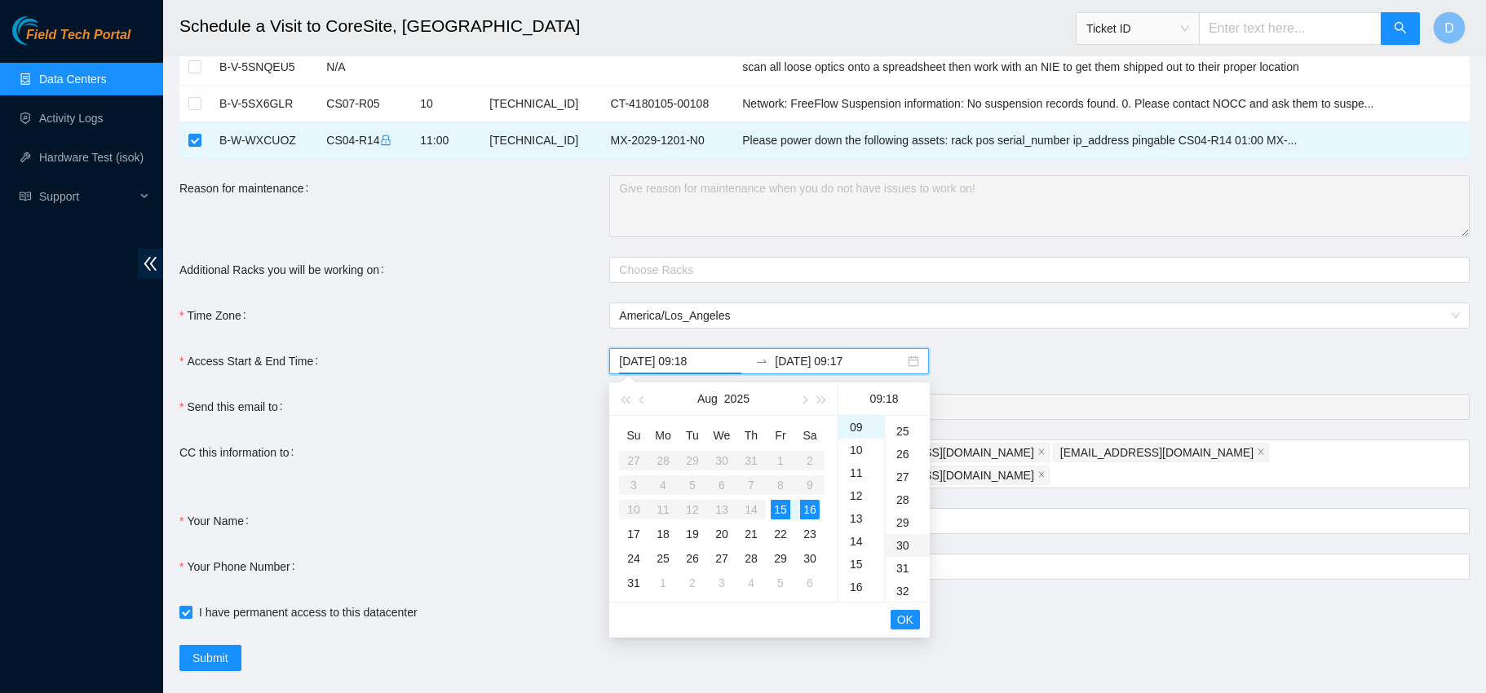
click at [899, 544] on div "30" at bounding box center [907, 545] width 45 height 23
type input "2025-08-15 09:30"
click at [823, 359] on input "2025-08-16 09:17" at bounding box center [840, 361] width 130 height 18
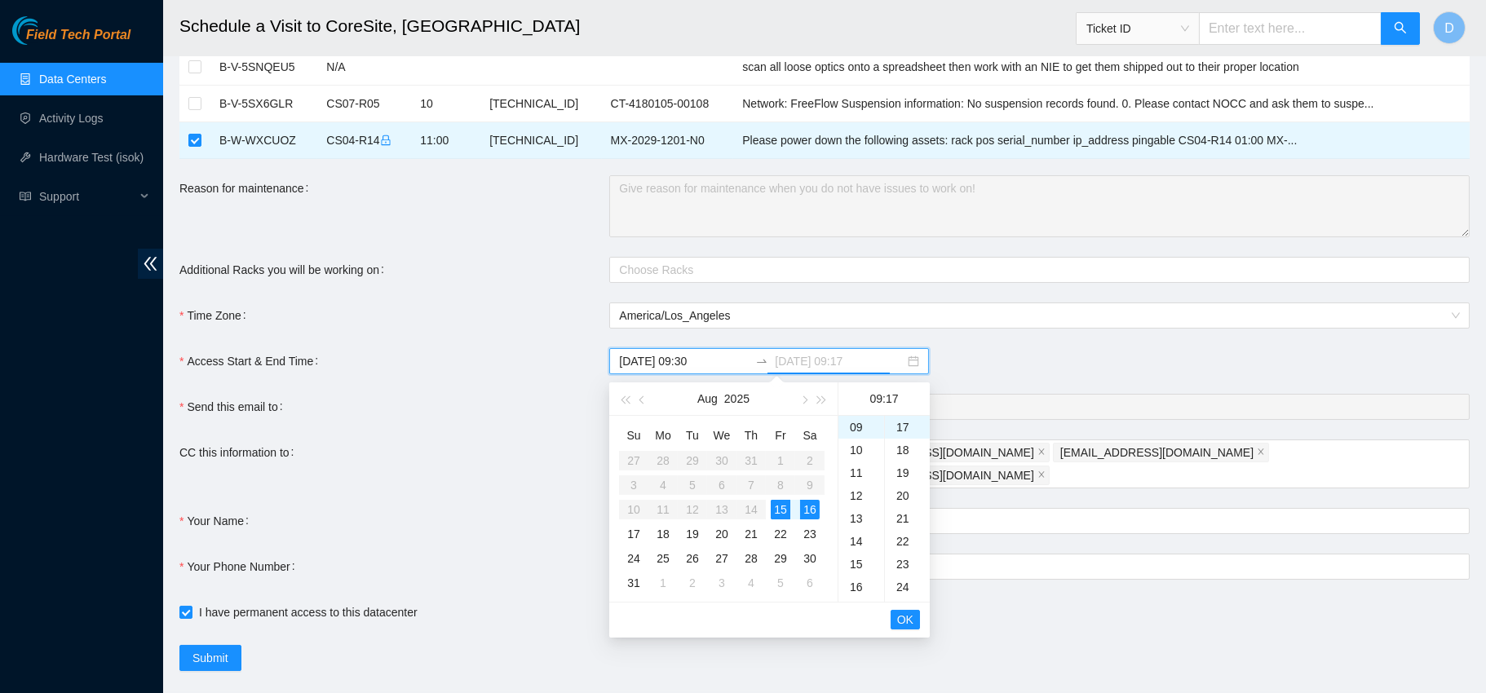
click at [783, 503] on div "15" at bounding box center [781, 510] width 20 height 20
click at [854, 452] on div "14" at bounding box center [862, 448] width 46 height 23
click at [909, 427] on div "00" at bounding box center [907, 427] width 45 height 23
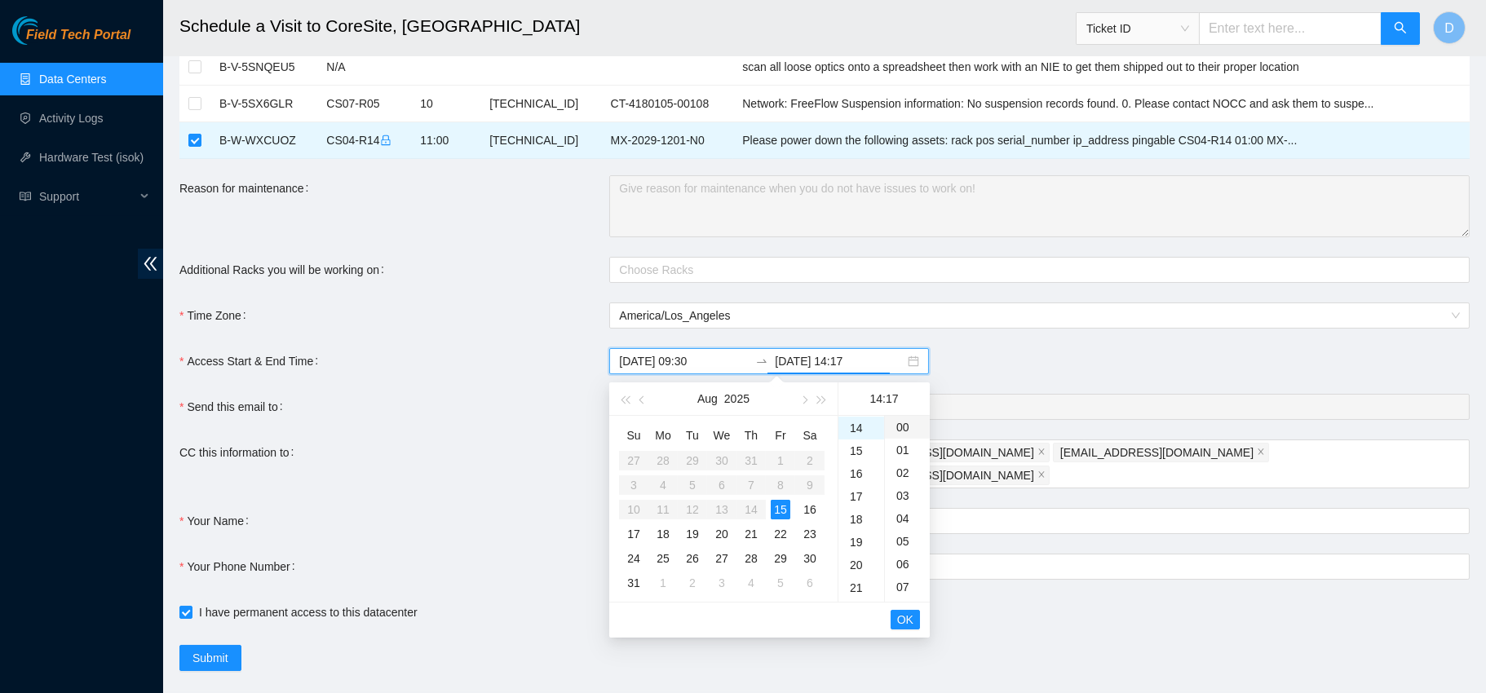
type input "2025-08-15 14:00"
click at [903, 623] on span "OK" at bounding box center [905, 620] width 16 height 18
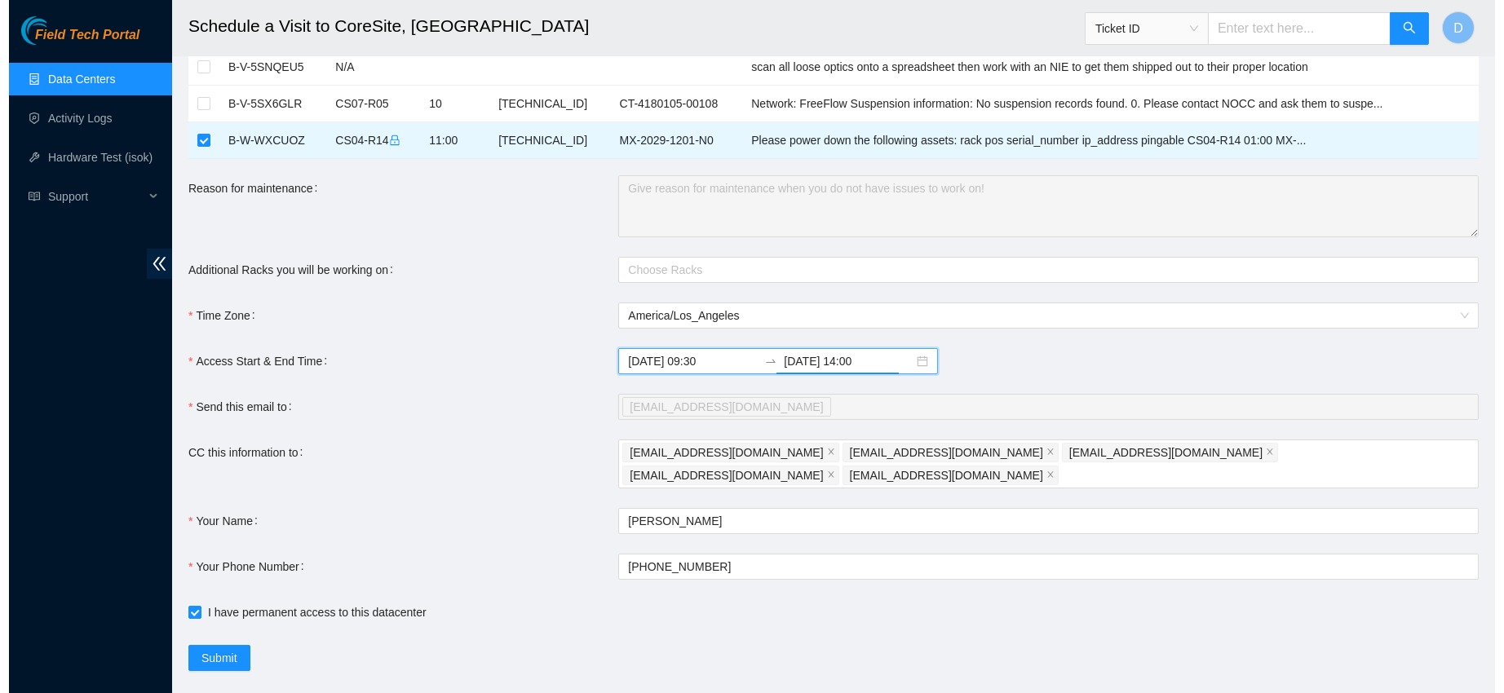
scroll to position [140, 0]
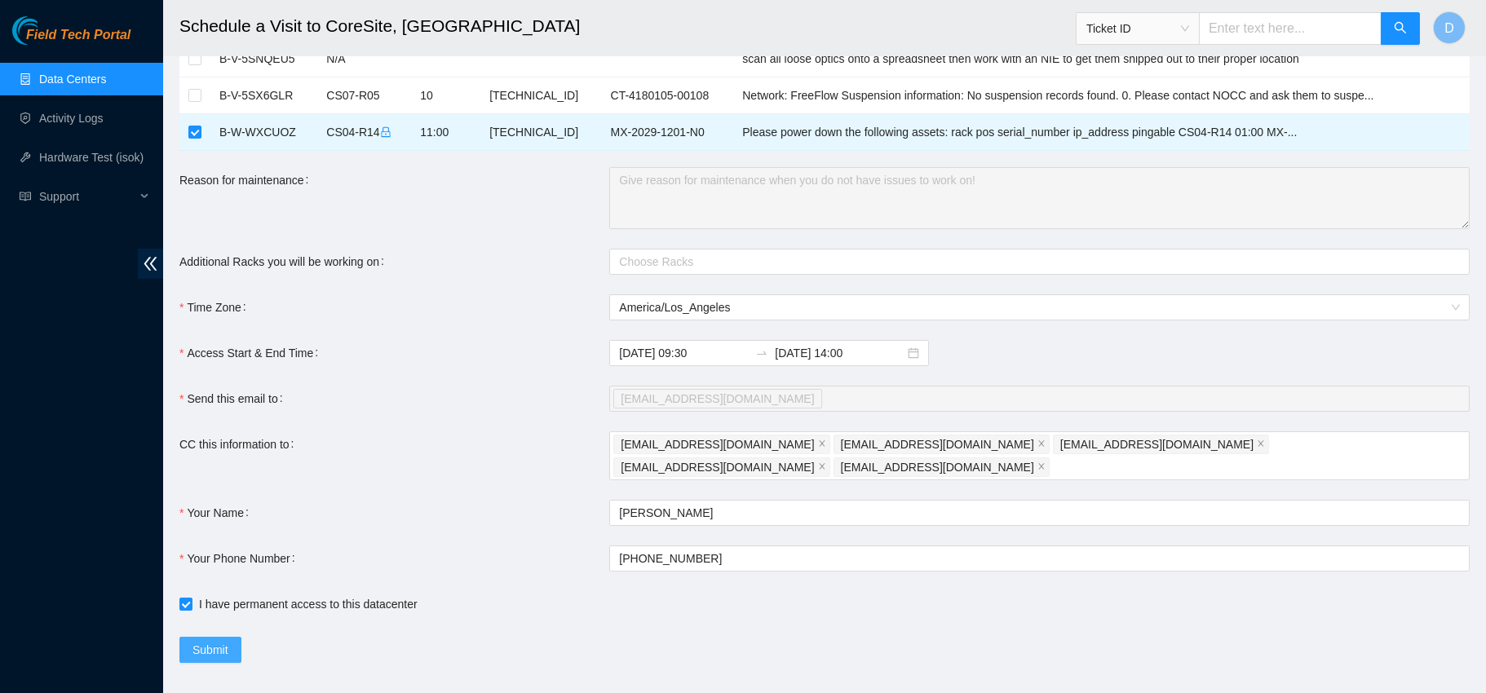
click at [209, 641] on span "Submit" at bounding box center [211, 650] width 36 height 18
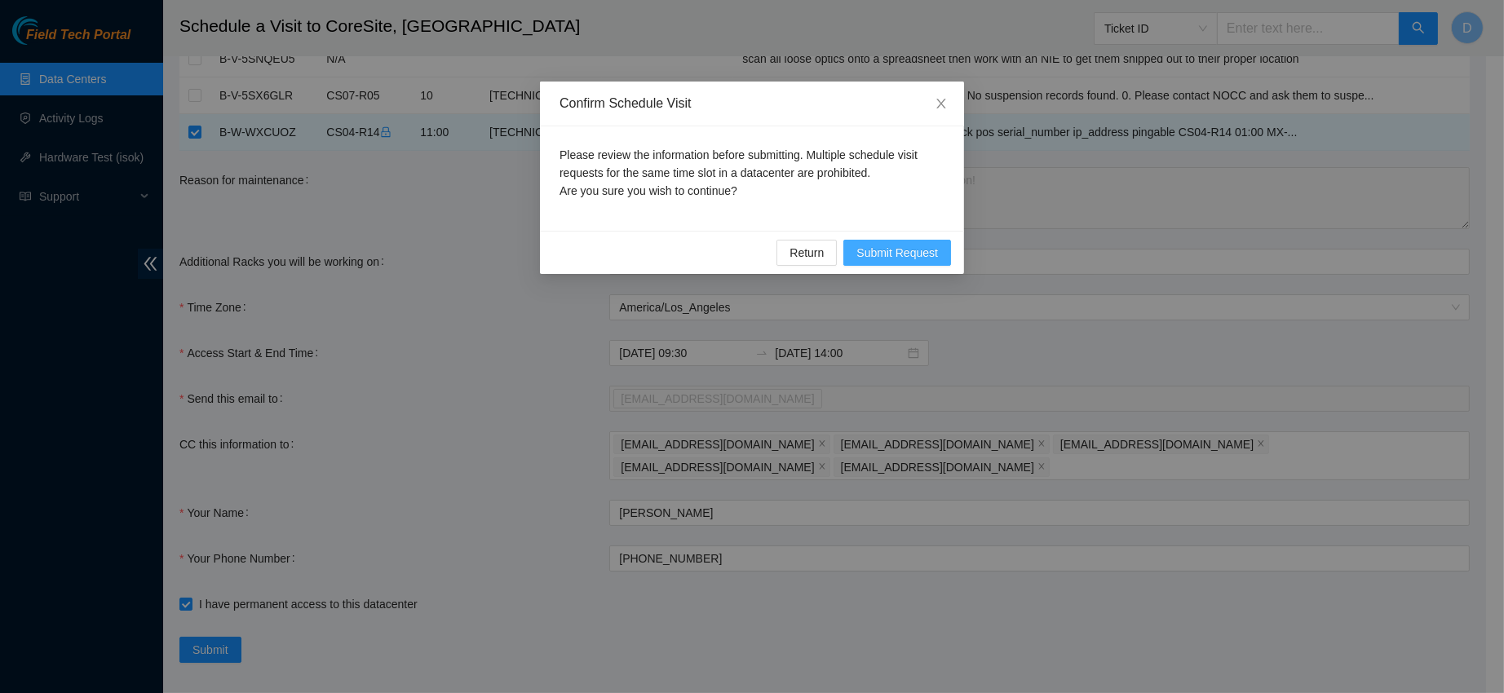
click at [901, 247] on span "Submit Request" at bounding box center [897, 253] width 82 height 18
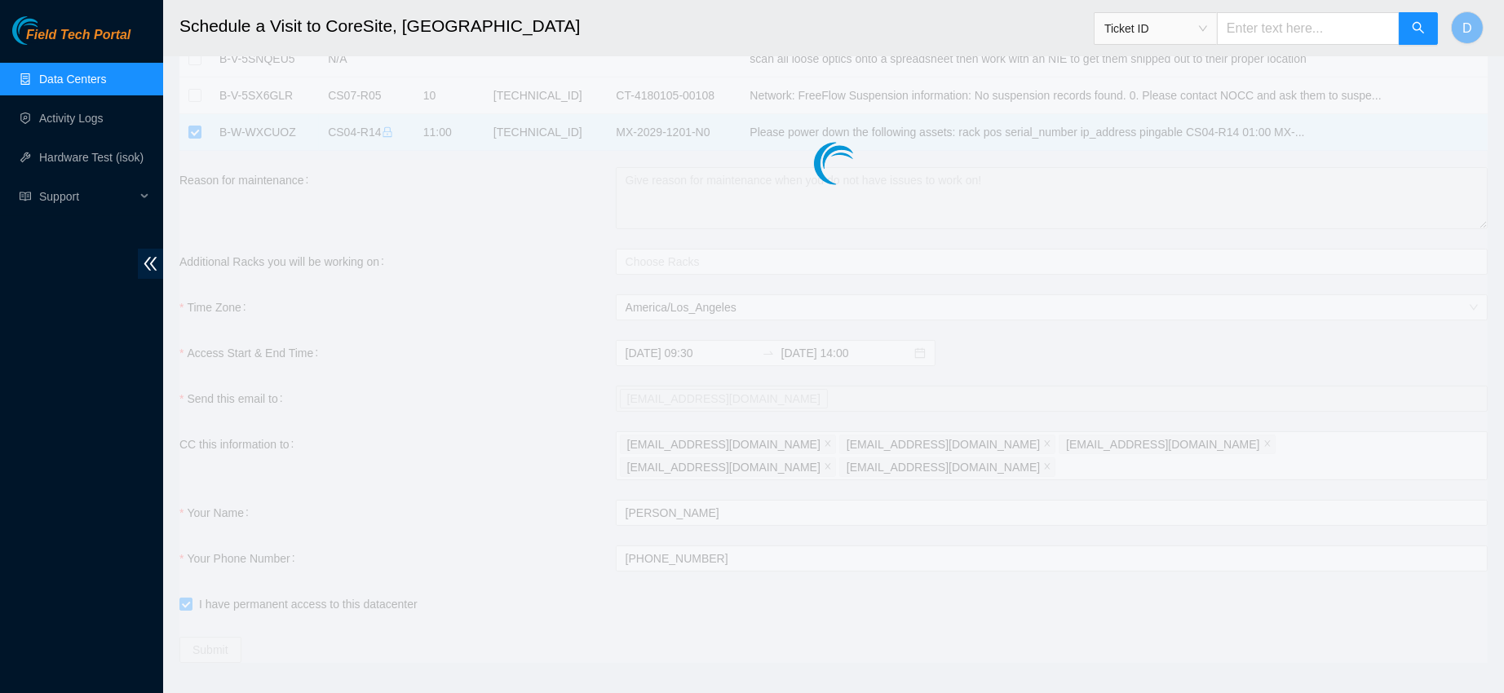
type input "2025-08-15 09:18"
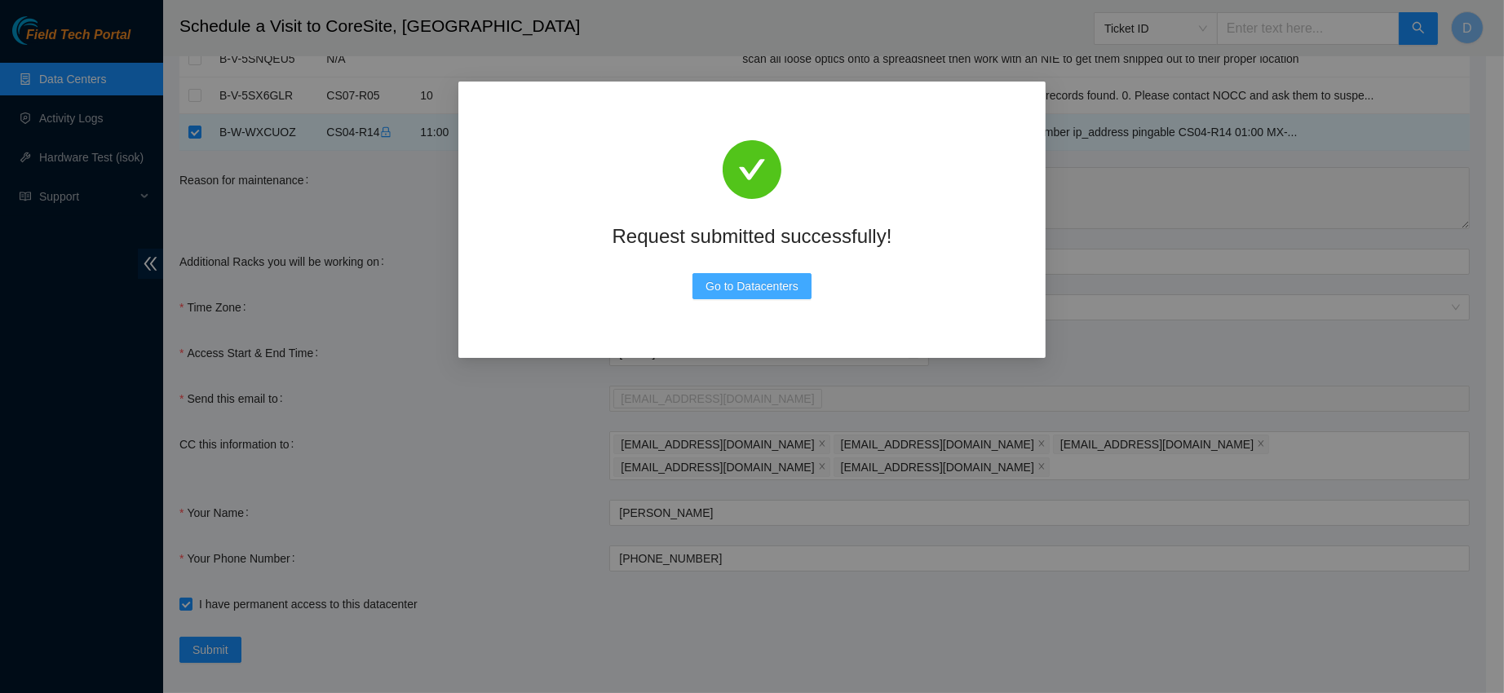
click at [713, 274] on button "Go to Datacenters" at bounding box center [752, 286] width 119 height 26
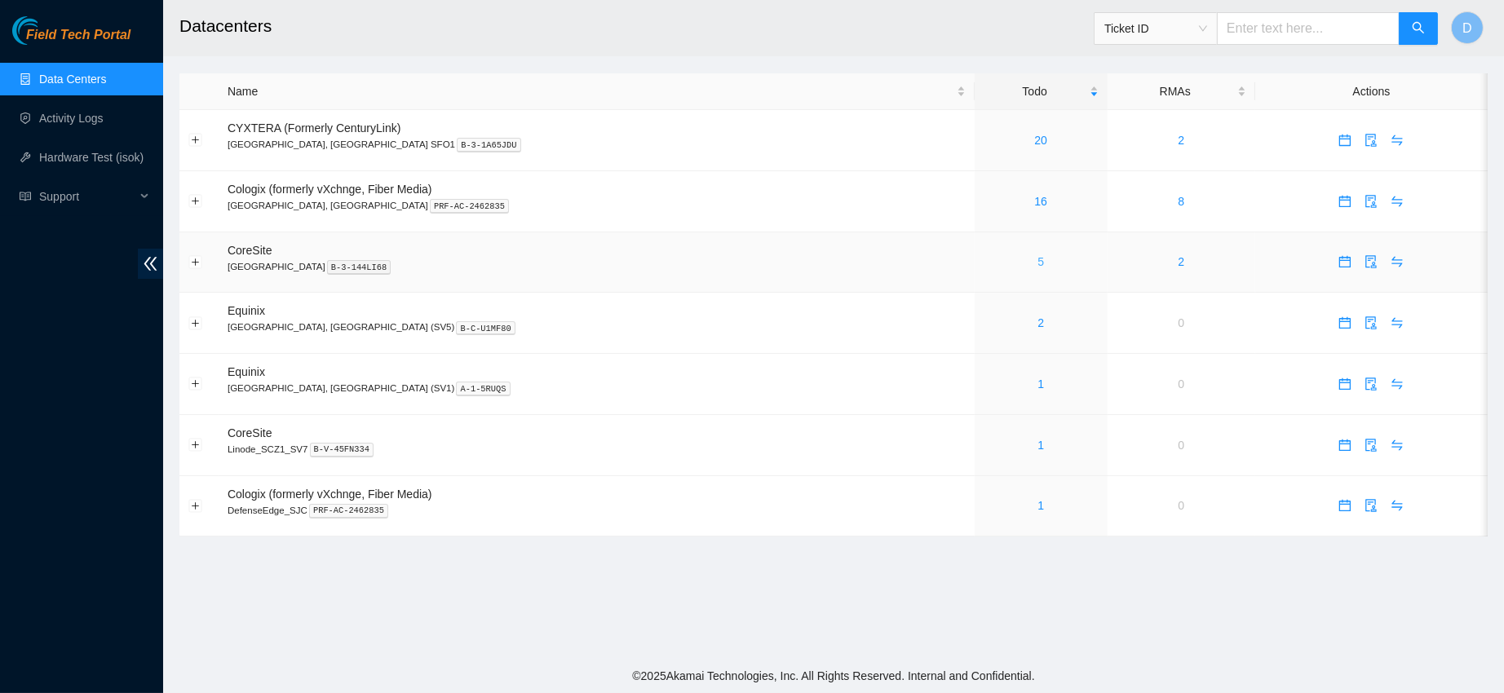
click at [1038, 266] on link "5" at bounding box center [1041, 261] width 7 height 13
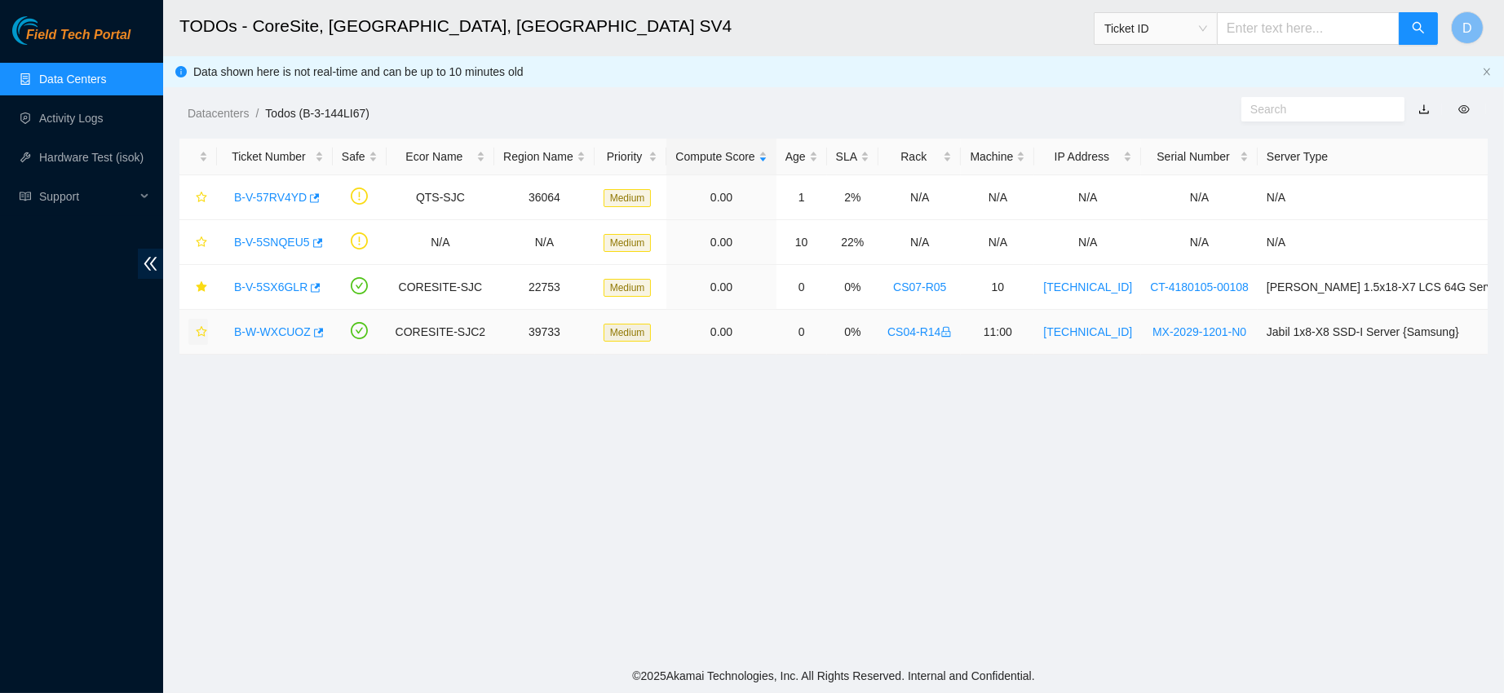
click at [203, 339] on button "button" at bounding box center [198, 332] width 20 height 26
click at [282, 290] on link "B-V-5SX6GLR" at bounding box center [270, 287] width 73 height 13
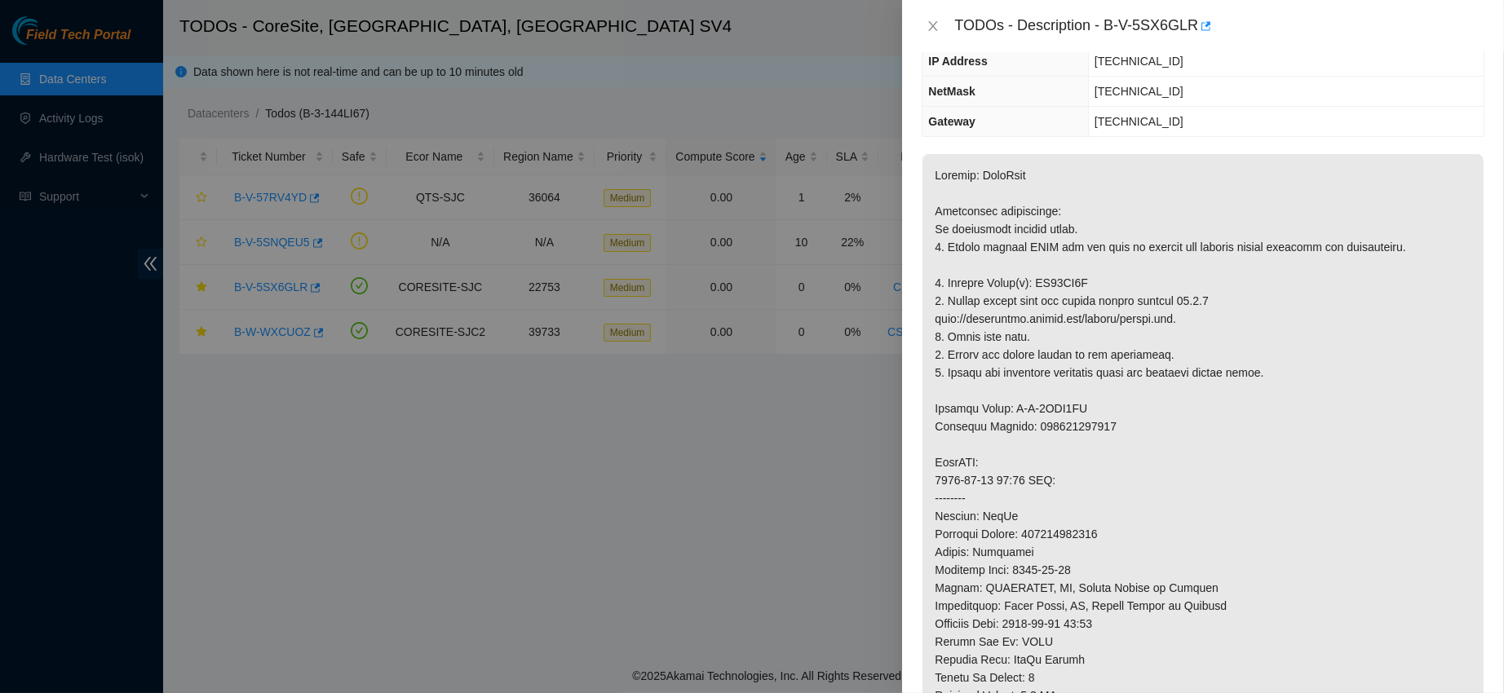
scroll to position [178, 0]
